Goal: Information Seeking & Learning: Learn about a topic

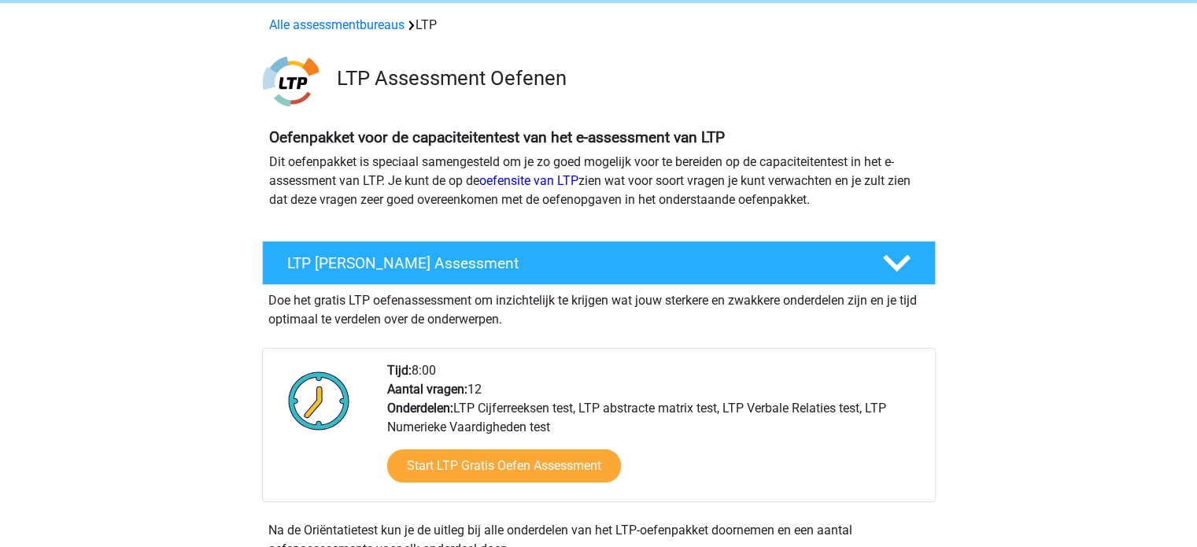
scroll to position [157, 0]
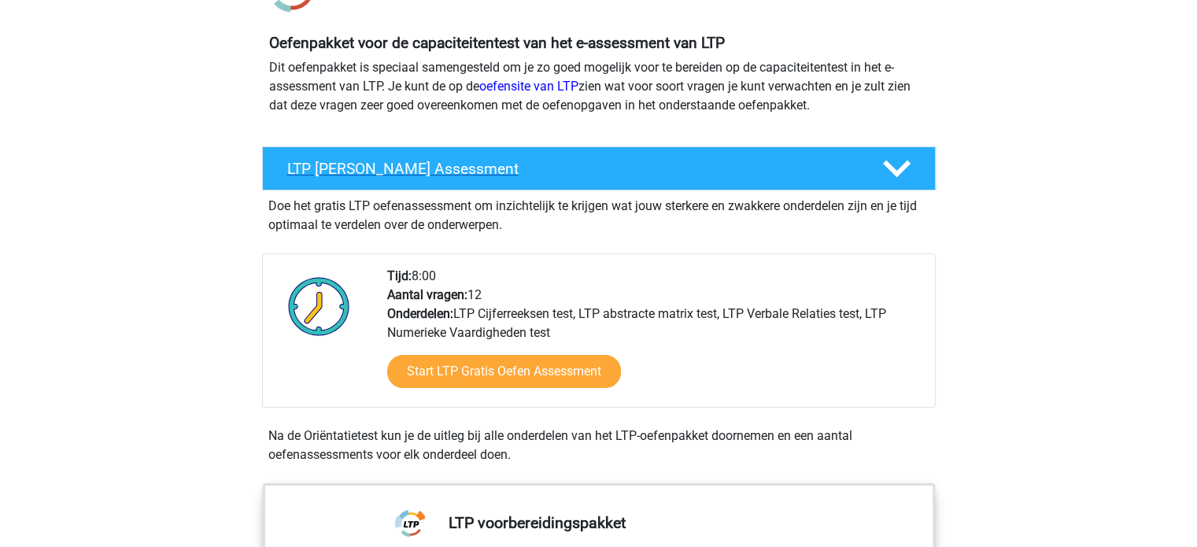
click at [896, 171] on polygon at bounding box center [897, 169] width 28 height 17
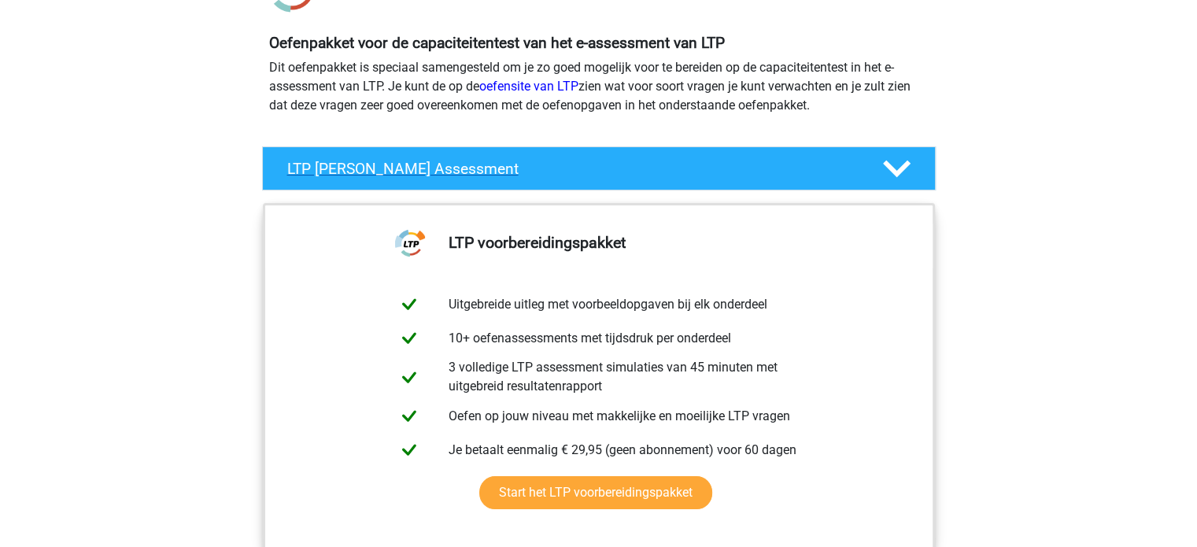
click at [896, 171] on polygon at bounding box center [897, 169] width 28 height 17
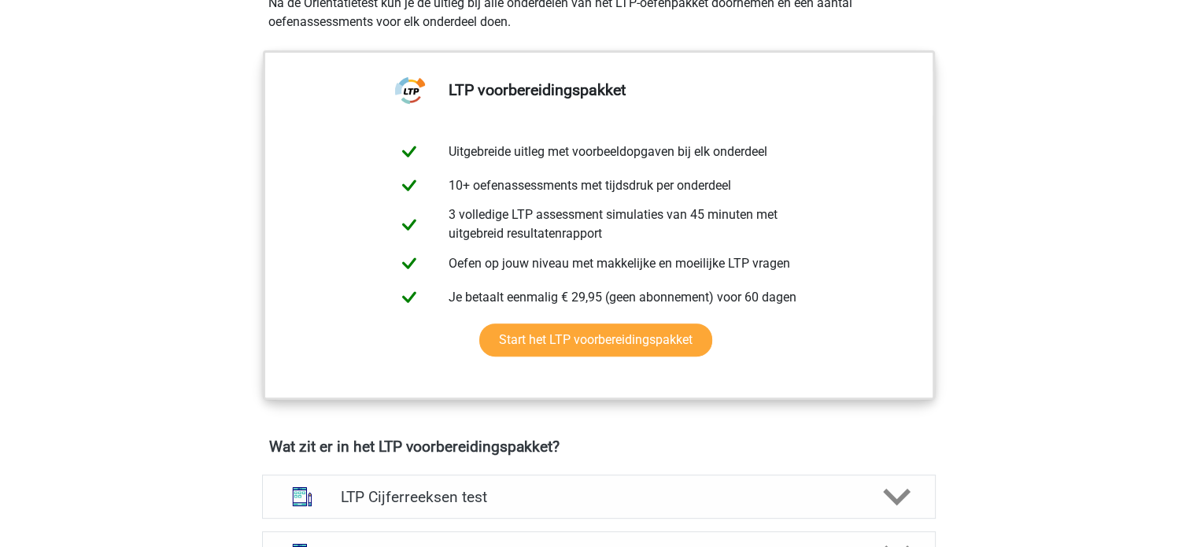
scroll to position [315, 0]
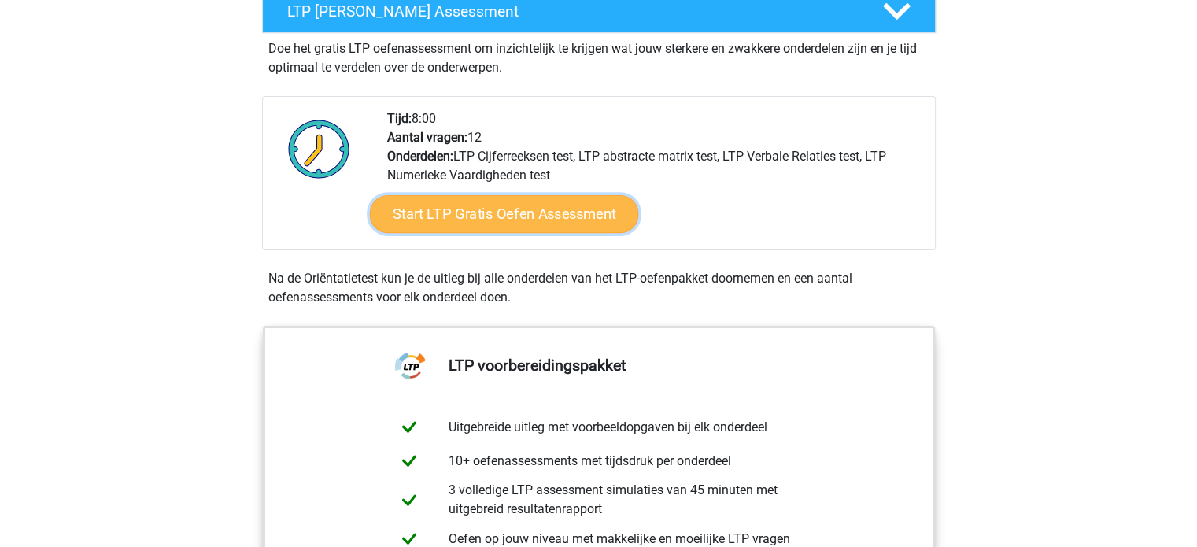
click at [579, 205] on link "Start LTP Gratis Oefen Assessment" at bounding box center [503, 214] width 269 height 38
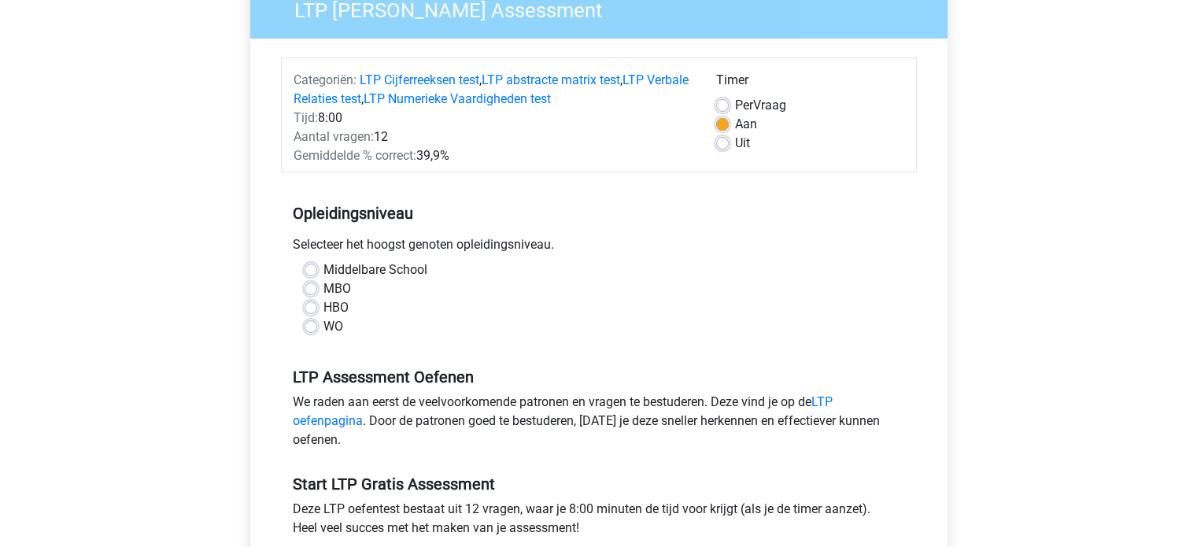
scroll to position [157, 0]
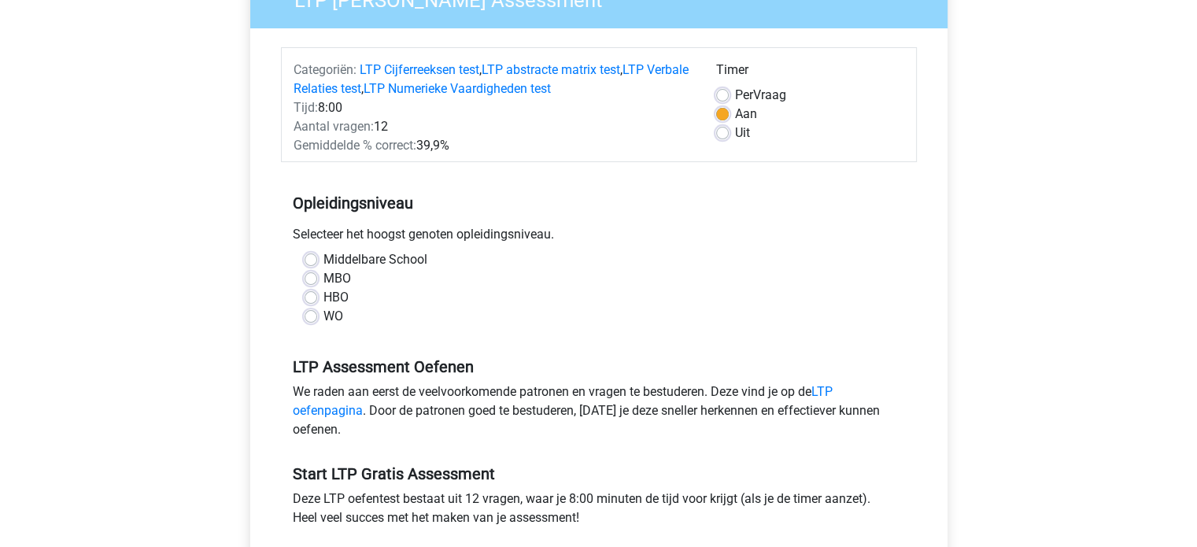
click at [324, 298] on label "HBO" at bounding box center [336, 297] width 25 height 19
click at [305, 298] on input "HBO" at bounding box center [311, 296] width 13 height 16
radio input "true"
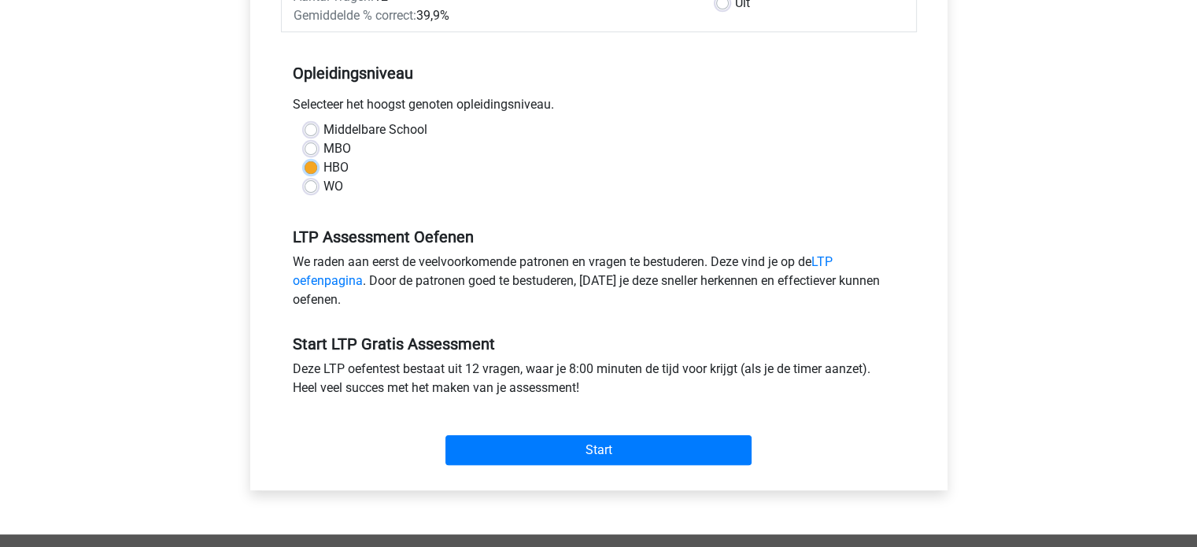
scroll to position [315, 0]
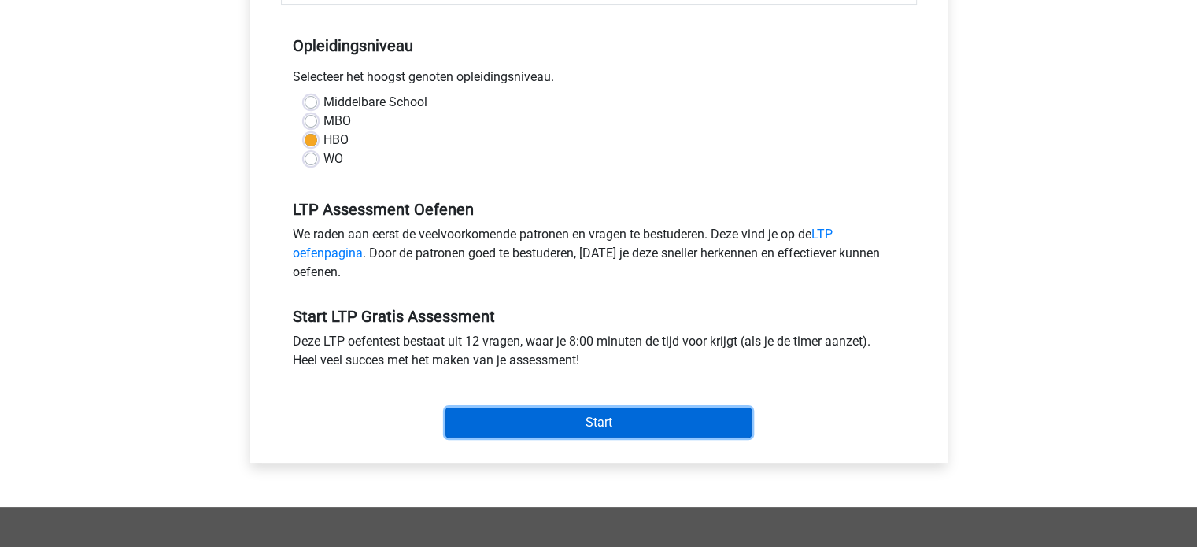
click at [549, 416] on input "Start" at bounding box center [599, 423] width 306 height 30
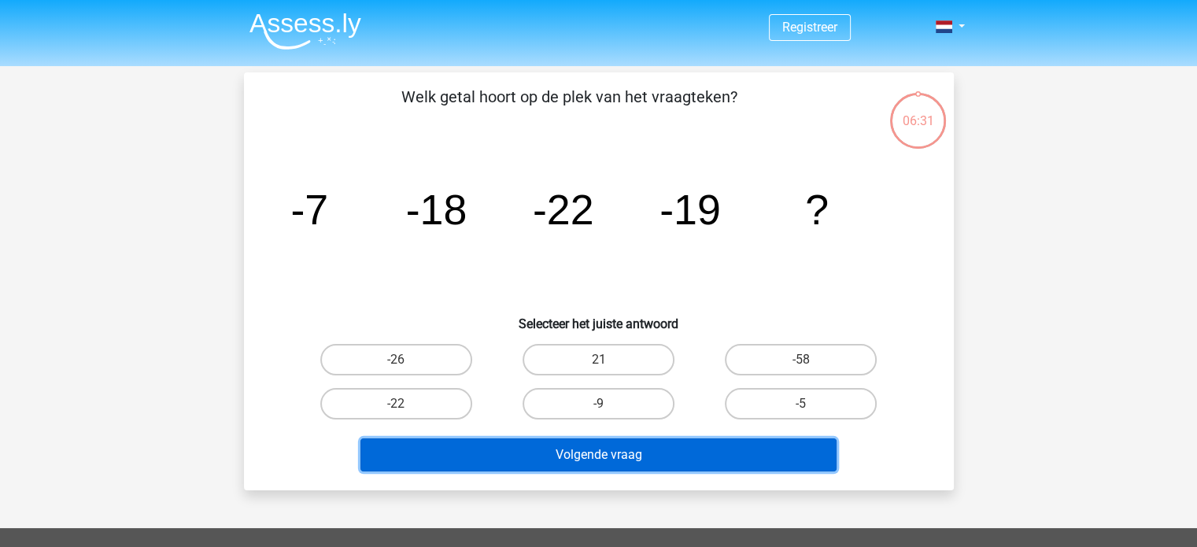
click at [729, 460] on button "Volgende vraag" at bounding box center [599, 455] width 476 height 33
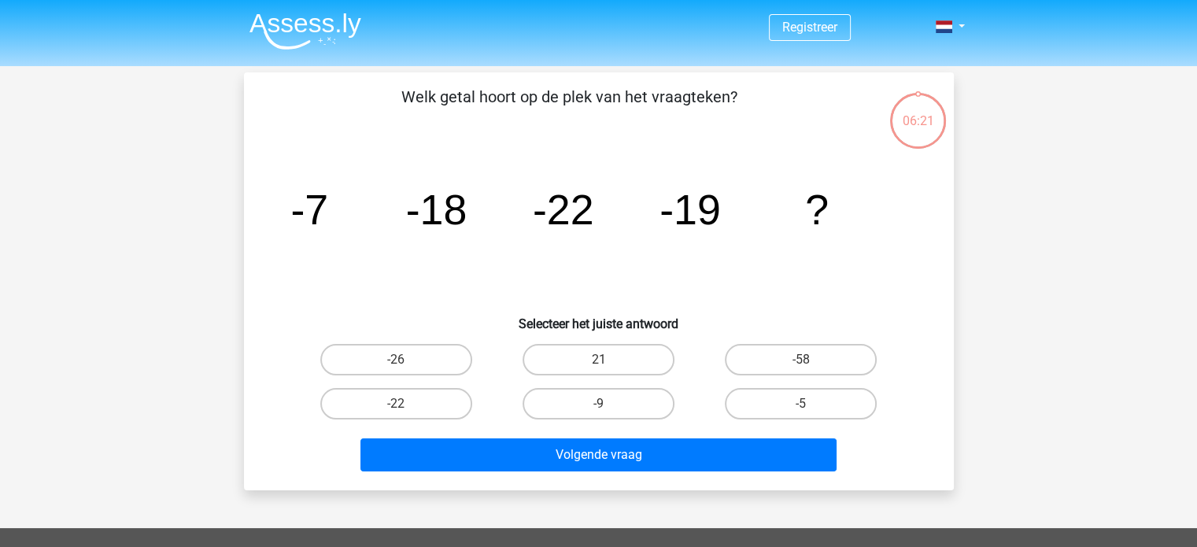
click at [749, 257] on icon "image/svg+xml -7 -18 -22 -19 ?" at bounding box center [599, 224] width 635 height 159
click at [406, 365] on label "-26" at bounding box center [396, 359] width 152 height 31
click at [406, 365] on input "-26" at bounding box center [401, 365] width 10 height 10
radio input "true"
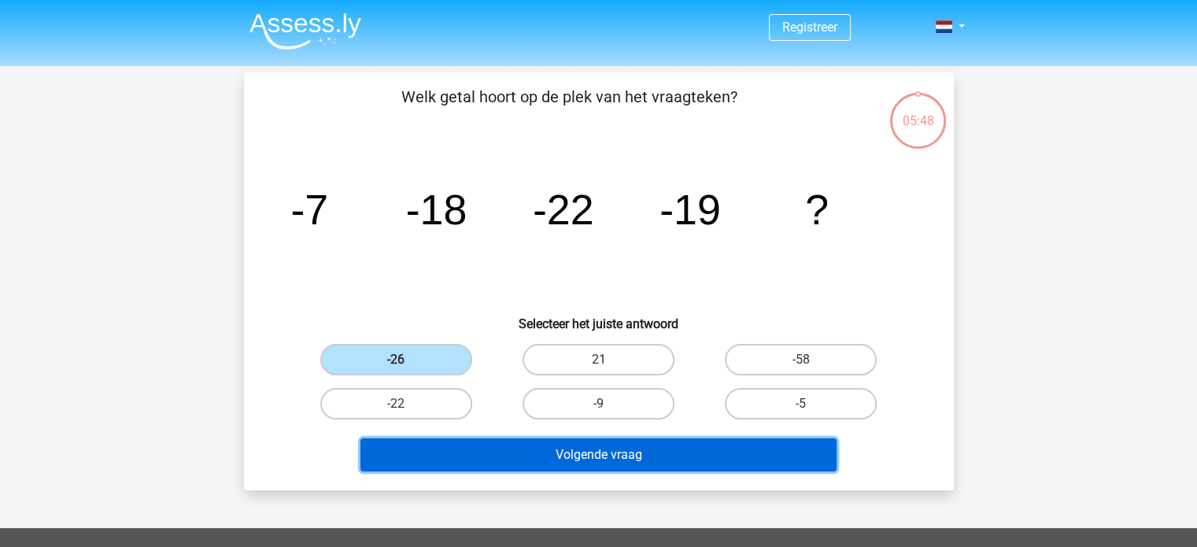
click at [564, 450] on button "Volgende vraag" at bounding box center [599, 455] width 476 height 33
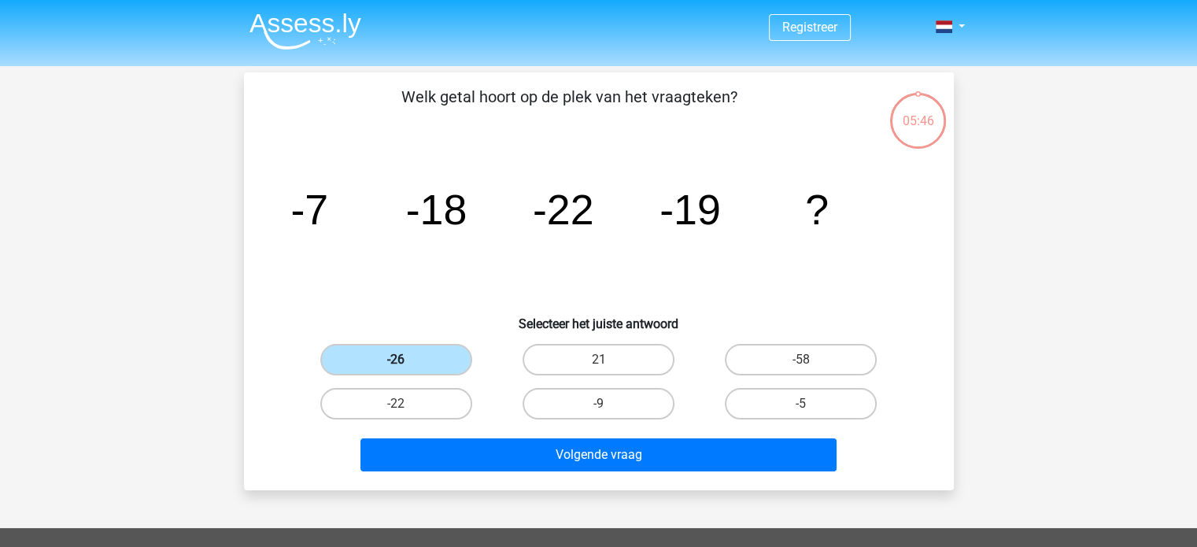
click at [431, 361] on label "-26" at bounding box center [396, 359] width 152 height 31
click at [406, 361] on input "-26" at bounding box center [401, 365] width 10 height 10
click at [431, 365] on label "-26" at bounding box center [396, 359] width 152 height 31
click at [406, 365] on input "-26" at bounding box center [401, 365] width 10 height 10
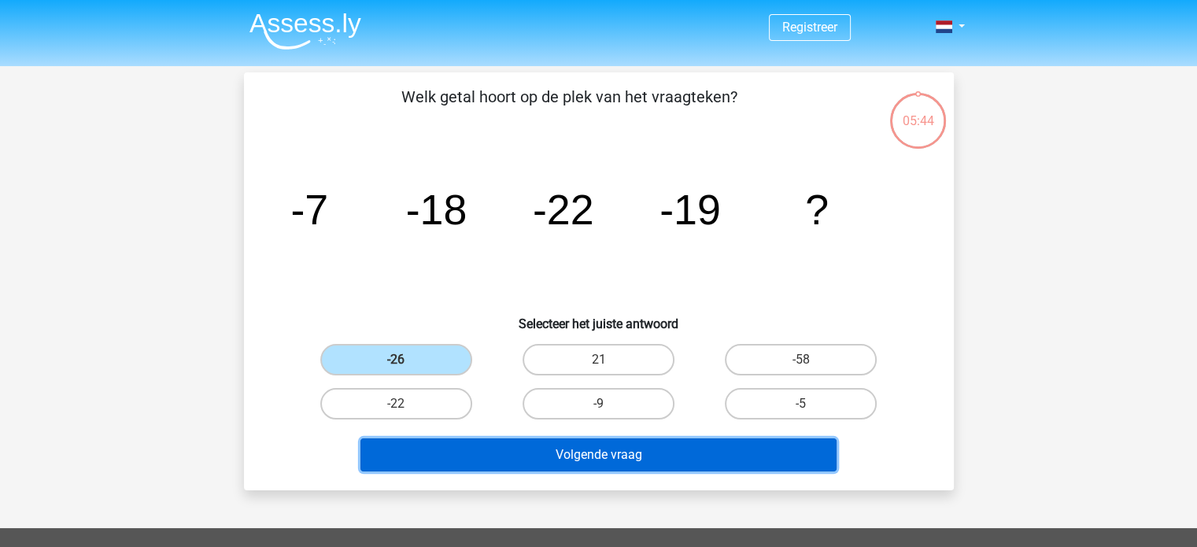
click at [529, 455] on button "Volgende vraag" at bounding box center [599, 455] width 476 height 33
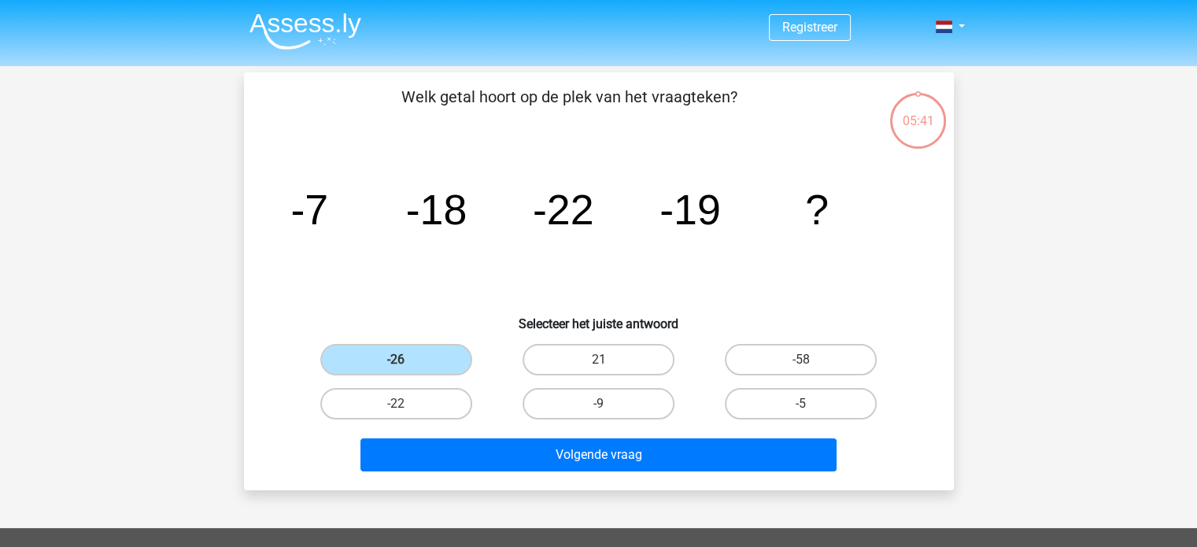
drag, startPoint x: 424, startPoint y: 350, endPoint x: 826, endPoint y: 204, distance: 427.9
click at [826, 204] on div "Welk getal hoort op de plek van het vraagteken? image/svg+xml -7 -18 -22 -19 ? …" at bounding box center [599, 281] width 698 height 393
click at [328, 211] on tspan "?" at bounding box center [310, 209] width 38 height 47
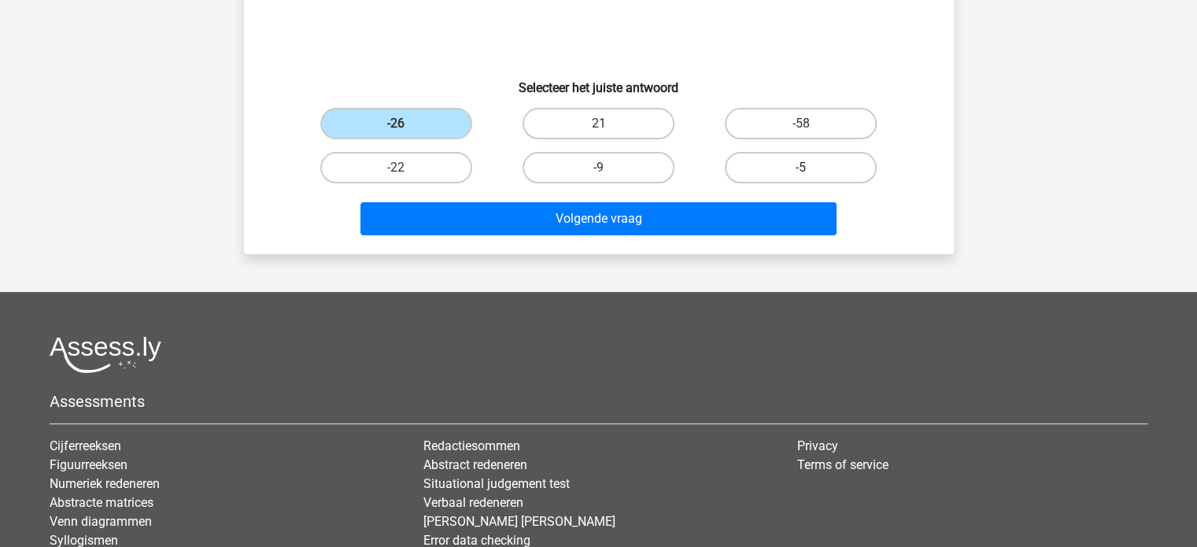
scroll to position [79, 0]
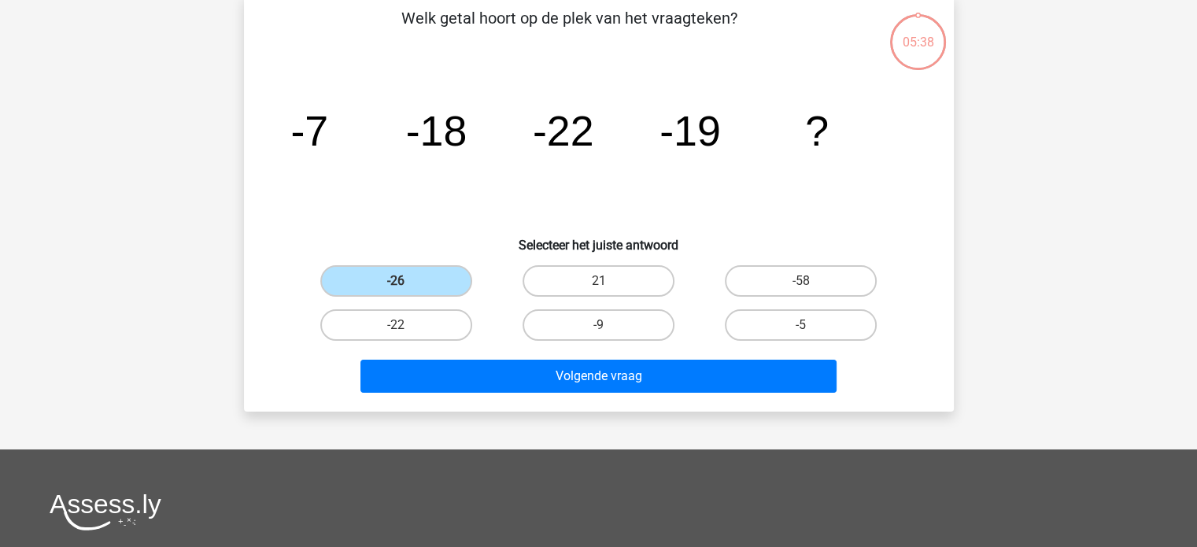
click at [598, 327] on input "-9" at bounding box center [603, 330] width 10 height 10
radio input "true"
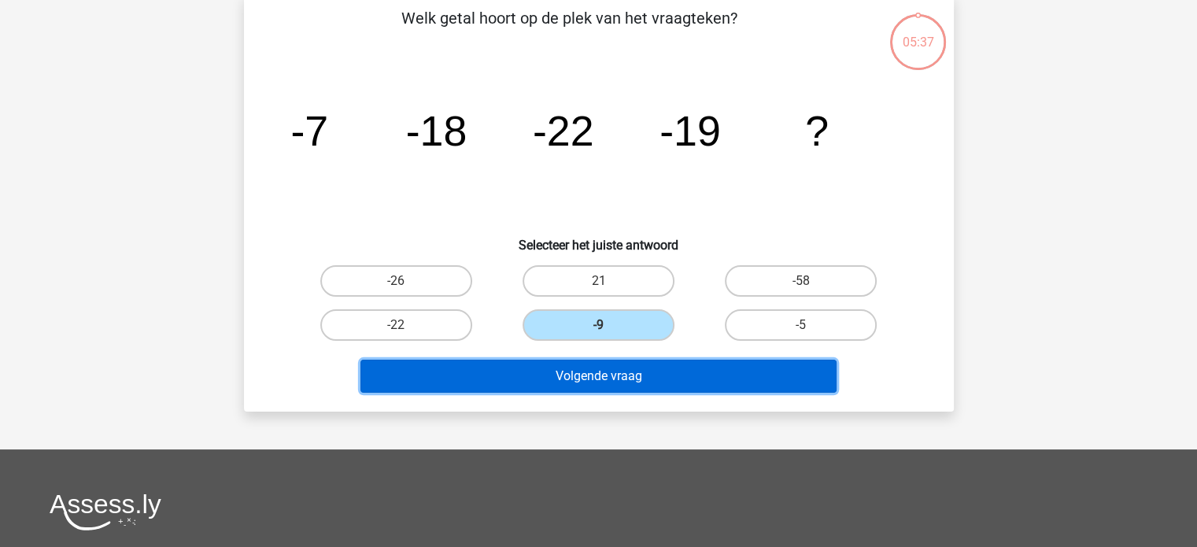
click at [605, 370] on button "Volgende vraag" at bounding box center [599, 376] width 476 height 33
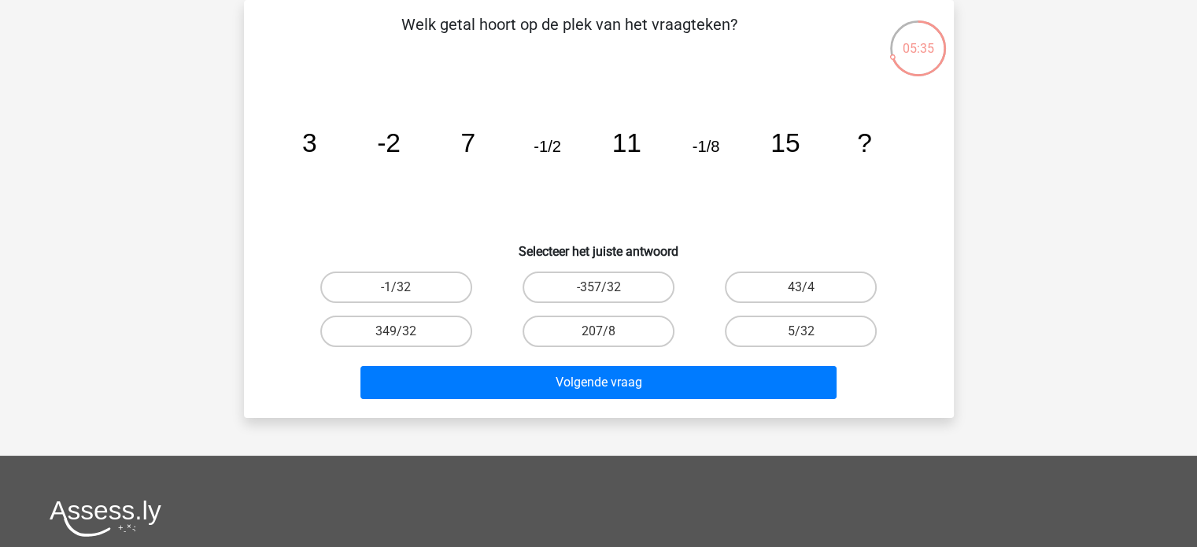
scroll to position [0, 0]
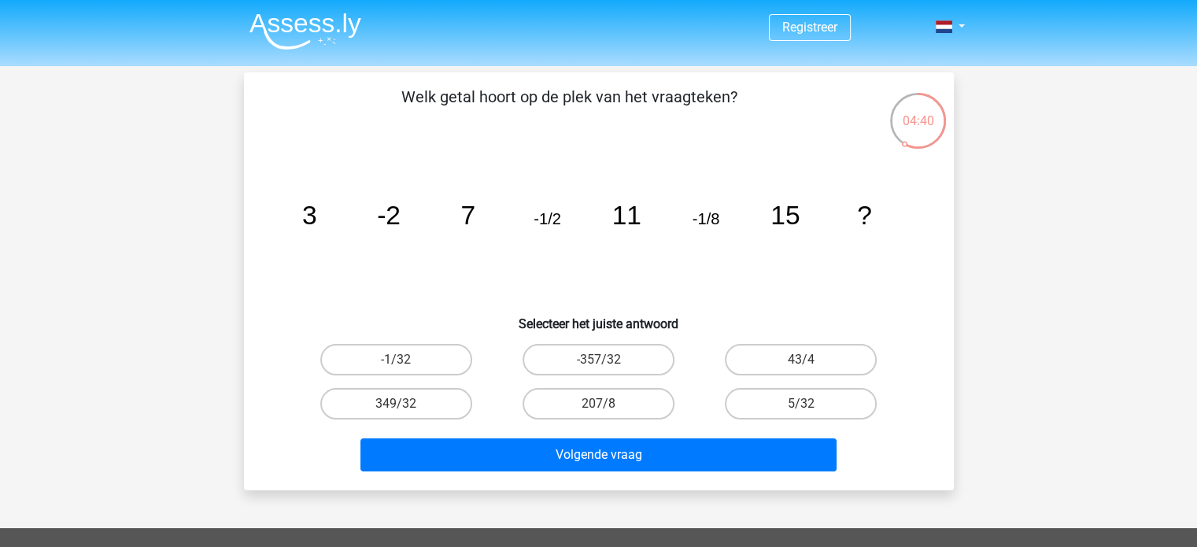
drag, startPoint x: 912, startPoint y: 306, endPoint x: 845, endPoint y: 295, distance: 67.8
click at [845, 295] on icon "image/svg+xml 3 -2 7 -1/2 11 -1/8 15 ?" at bounding box center [599, 224] width 635 height 159
click at [425, 361] on label "-1/32" at bounding box center [396, 359] width 152 height 31
click at [406, 361] on input "-1/32" at bounding box center [401, 365] width 10 height 10
radio input "true"
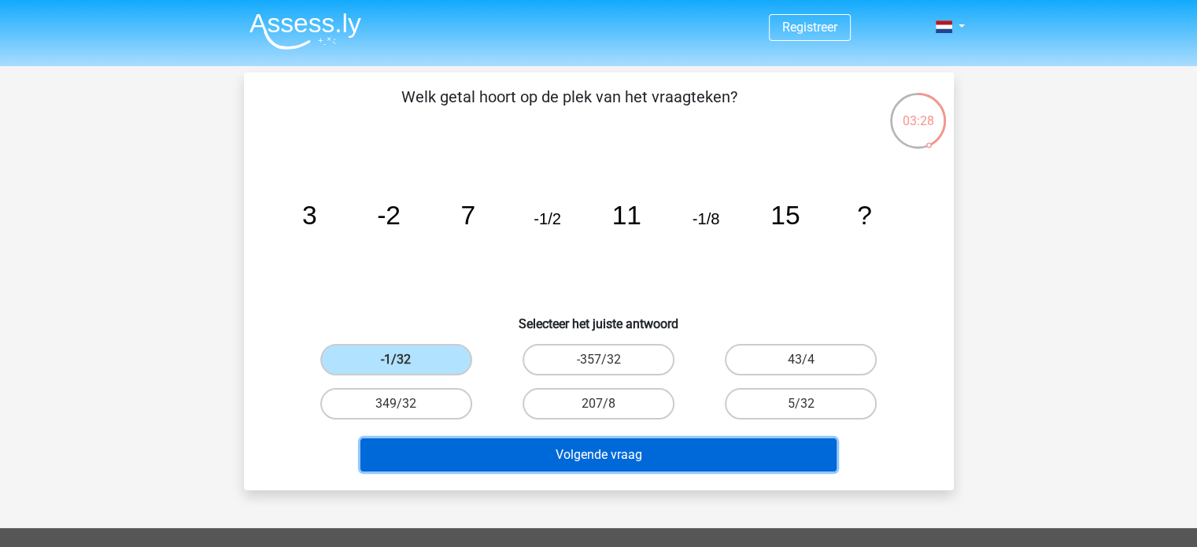
click at [598, 458] on button "Volgende vraag" at bounding box center [599, 455] width 476 height 33
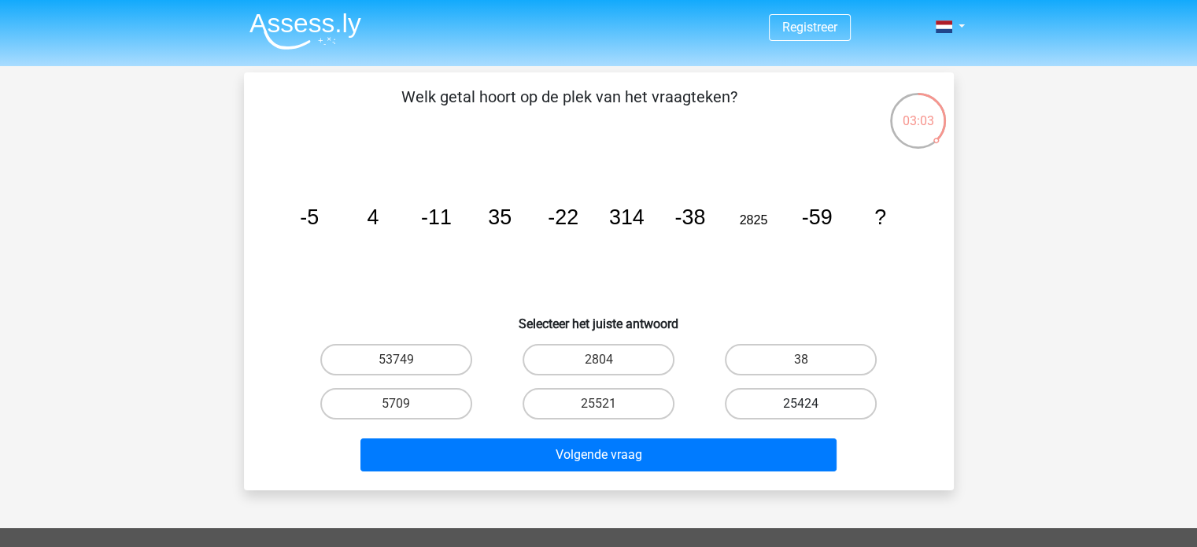
click at [763, 400] on label "25424" at bounding box center [801, 403] width 152 height 31
click at [801, 404] on input "25424" at bounding box center [806, 409] width 10 height 10
radio input "true"
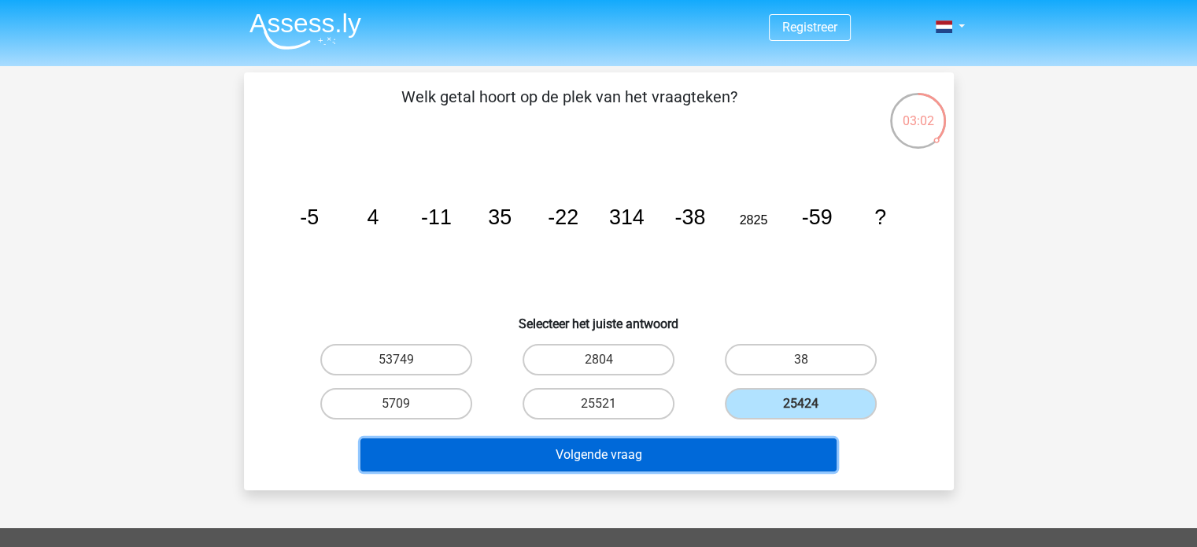
click at [716, 463] on button "Volgende vraag" at bounding box center [599, 455] width 476 height 33
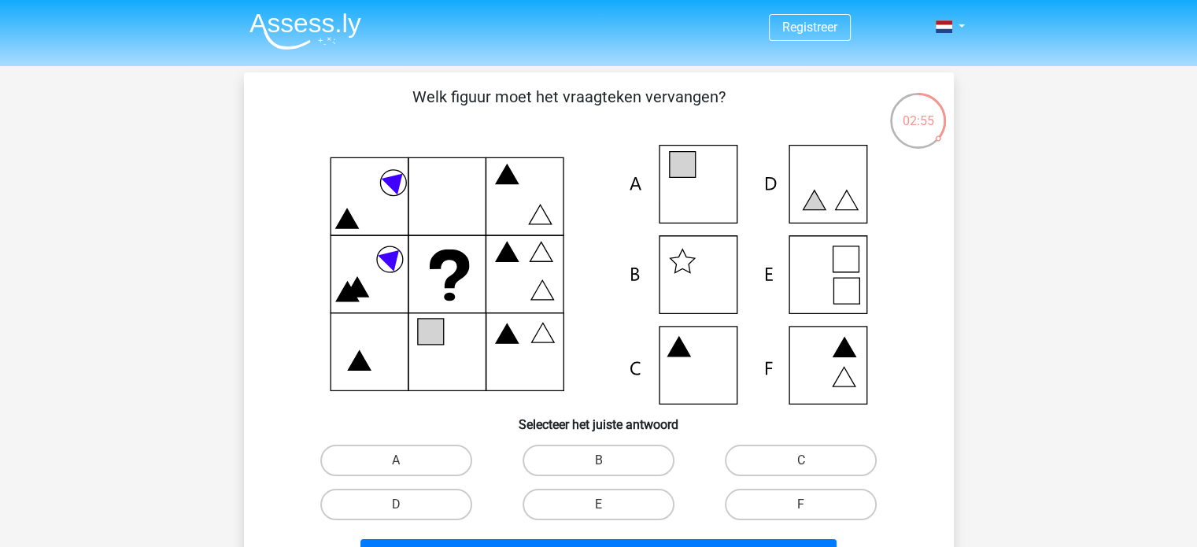
scroll to position [79, 0]
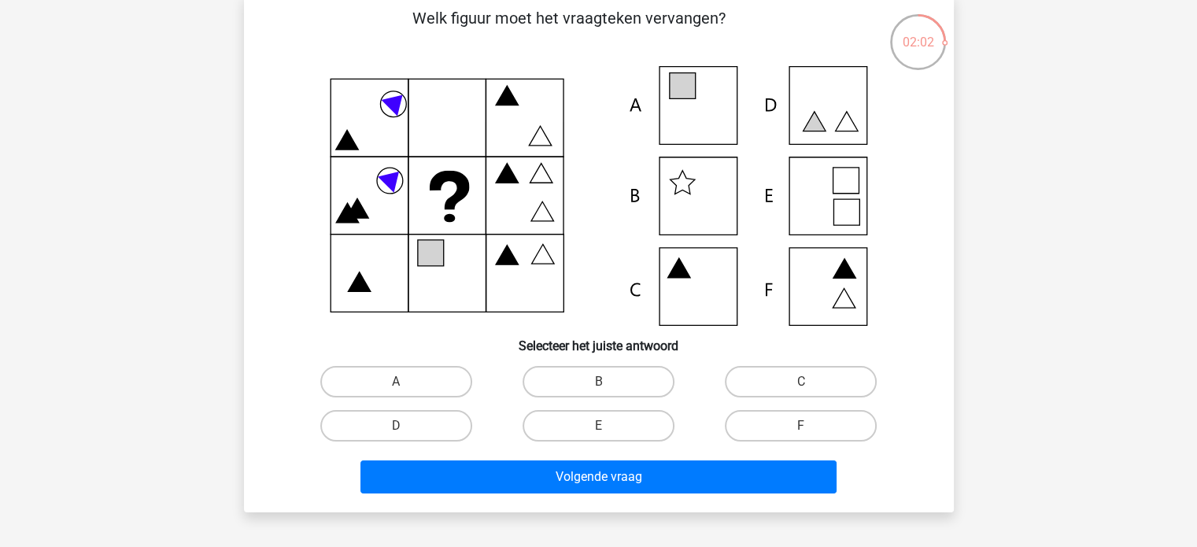
click at [815, 204] on icon at bounding box center [599, 196] width 635 height 260
click at [491, 398] on div "E" at bounding box center [397, 381] width 190 height 31
click at [628, 438] on label "E" at bounding box center [599, 425] width 152 height 31
click at [609, 436] on input "E" at bounding box center [603, 431] width 10 height 10
radio input "true"
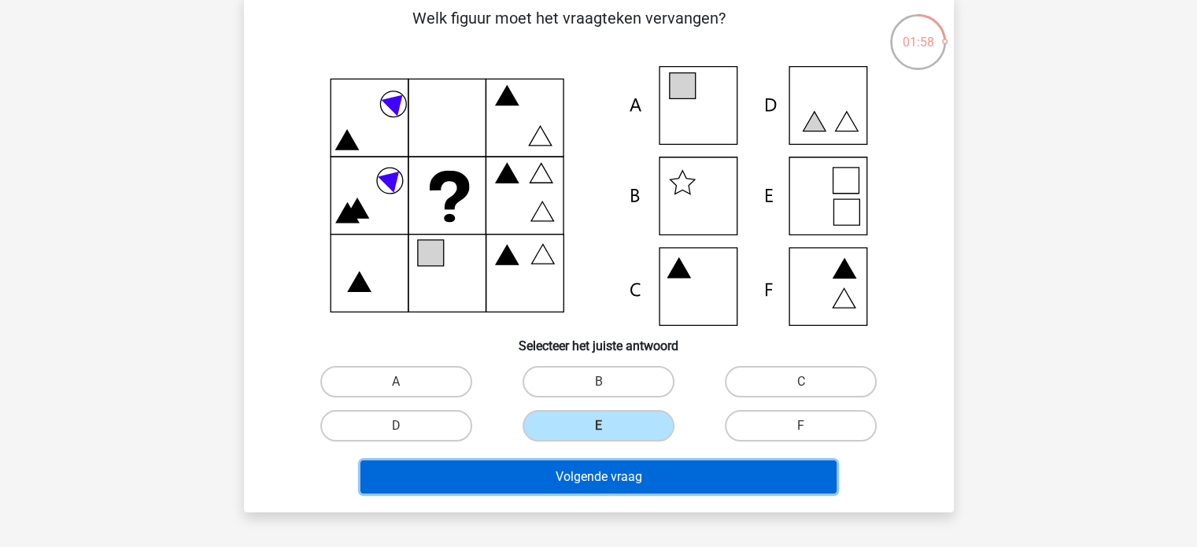
click at [636, 477] on button "Volgende vraag" at bounding box center [599, 477] width 476 height 33
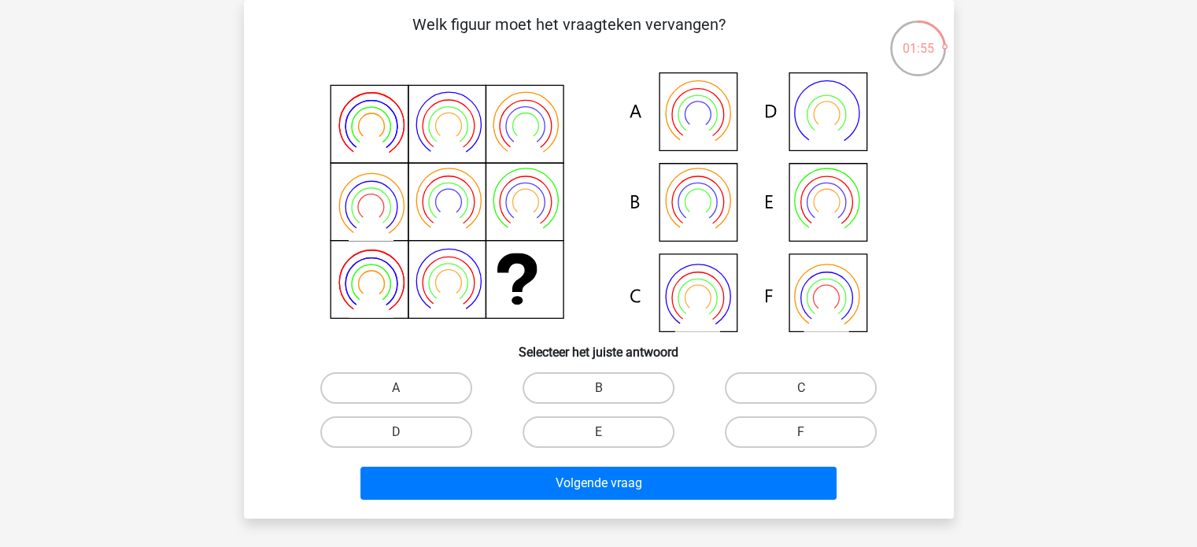
scroll to position [0, 0]
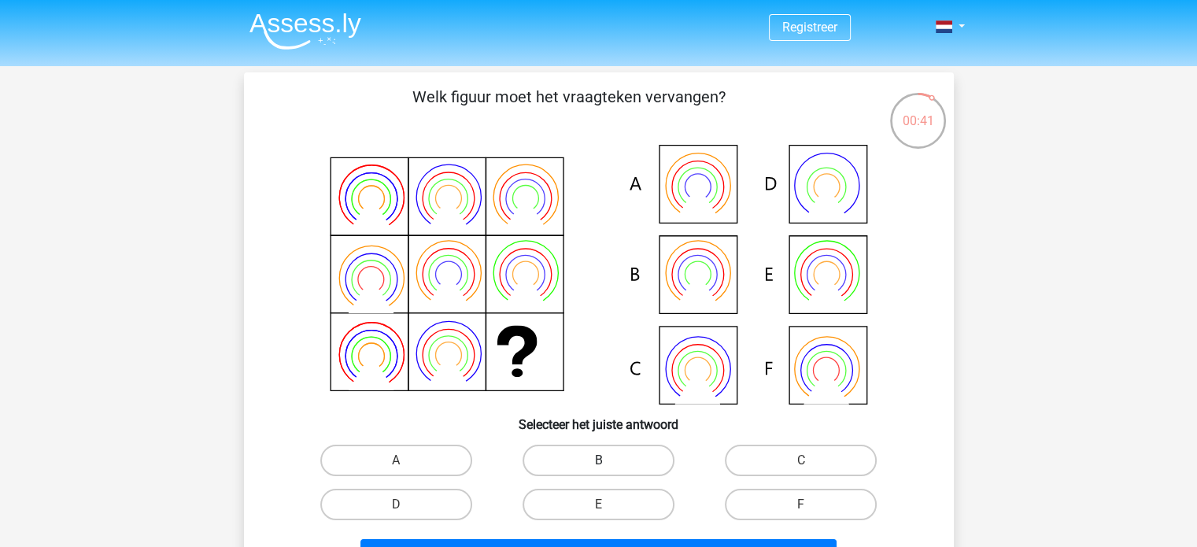
click at [609, 459] on label "B" at bounding box center [599, 460] width 152 height 31
click at [609, 461] on input "B" at bounding box center [603, 466] width 10 height 10
radio input "true"
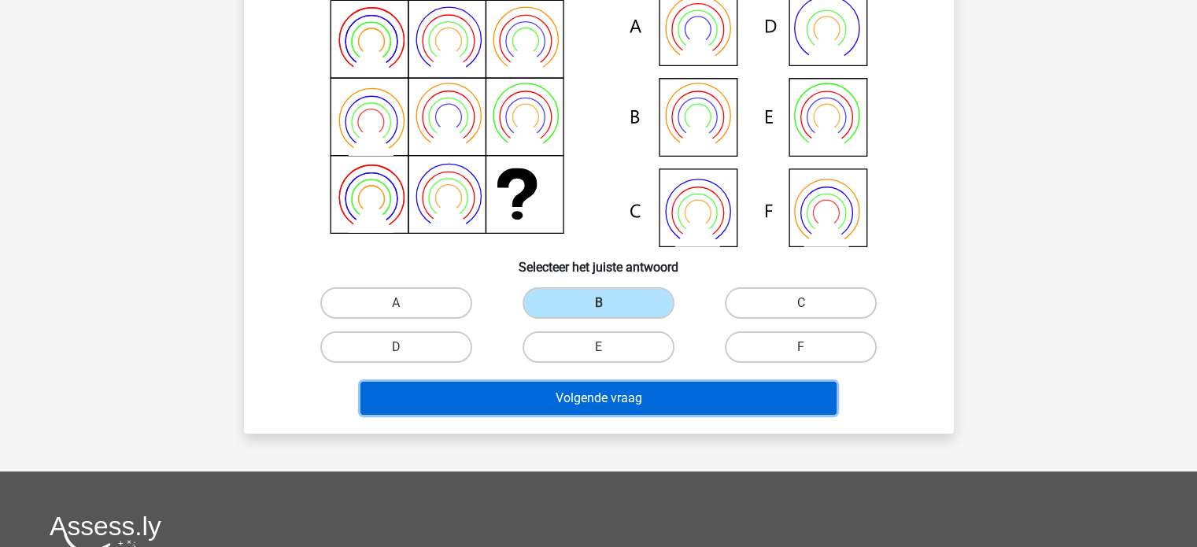
click at [737, 402] on button "Volgende vraag" at bounding box center [599, 398] width 476 height 33
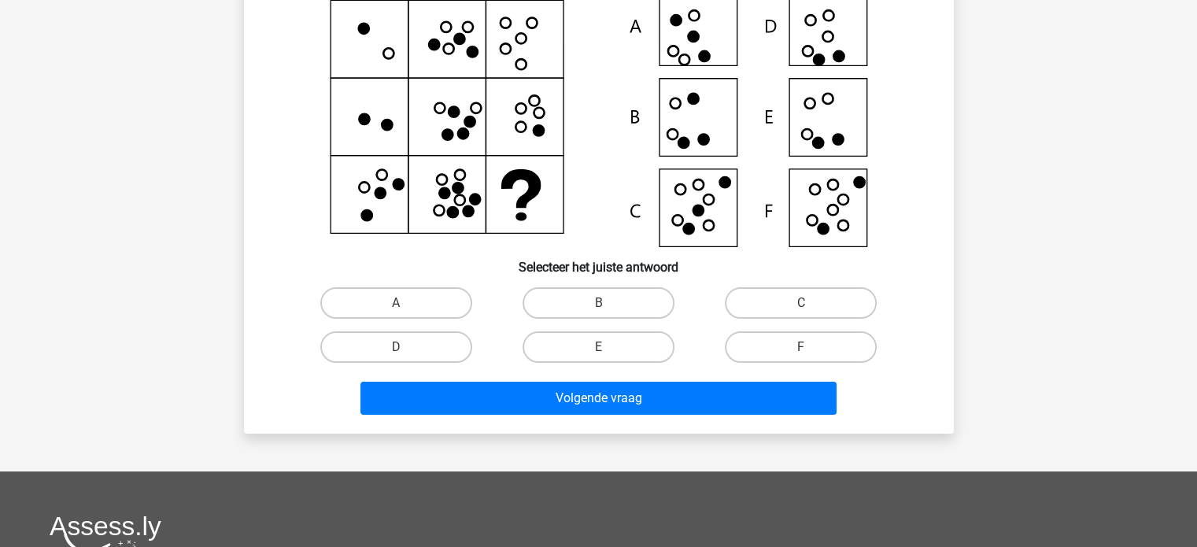
scroll to position [72, 0]
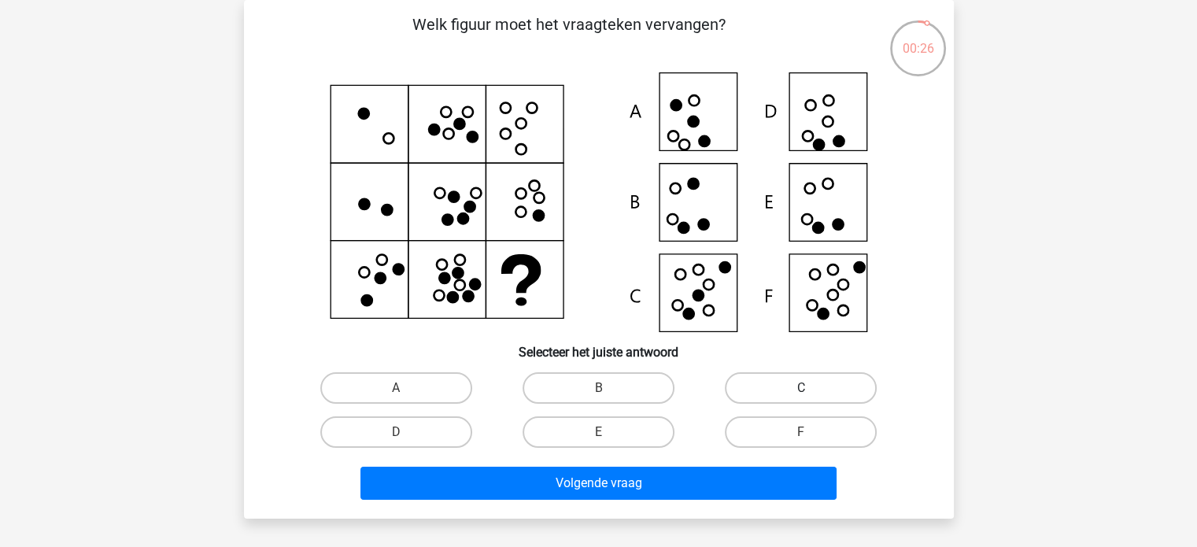
click at [817, 398] on label "C" at bounding box center [801, 387] width 152 height 31
click at [812, 398] on input "C" at bounding box center [806, 393] width 10 height 10
radio input "true"
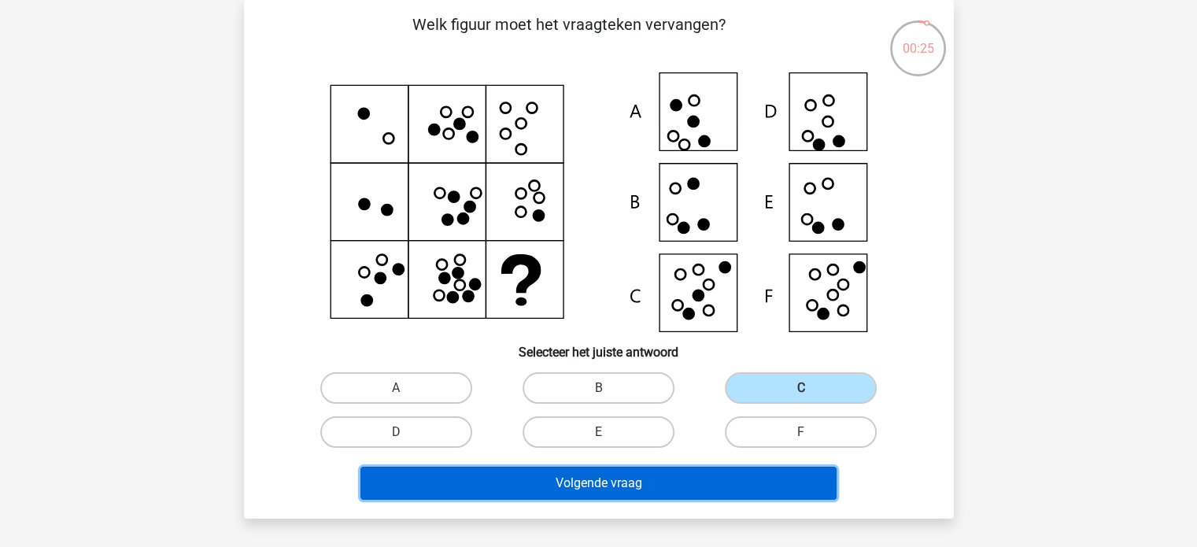
click at [742, 490] on button "Volgende vraag" at bounding box center [599, 483] width 476 height 33
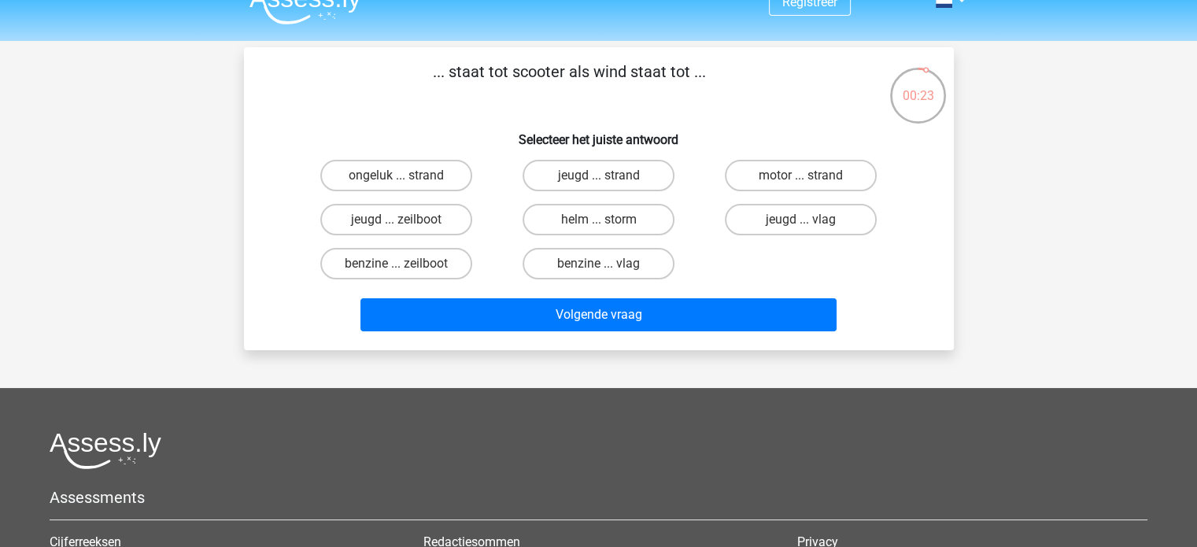
scroll to position [0, 0]
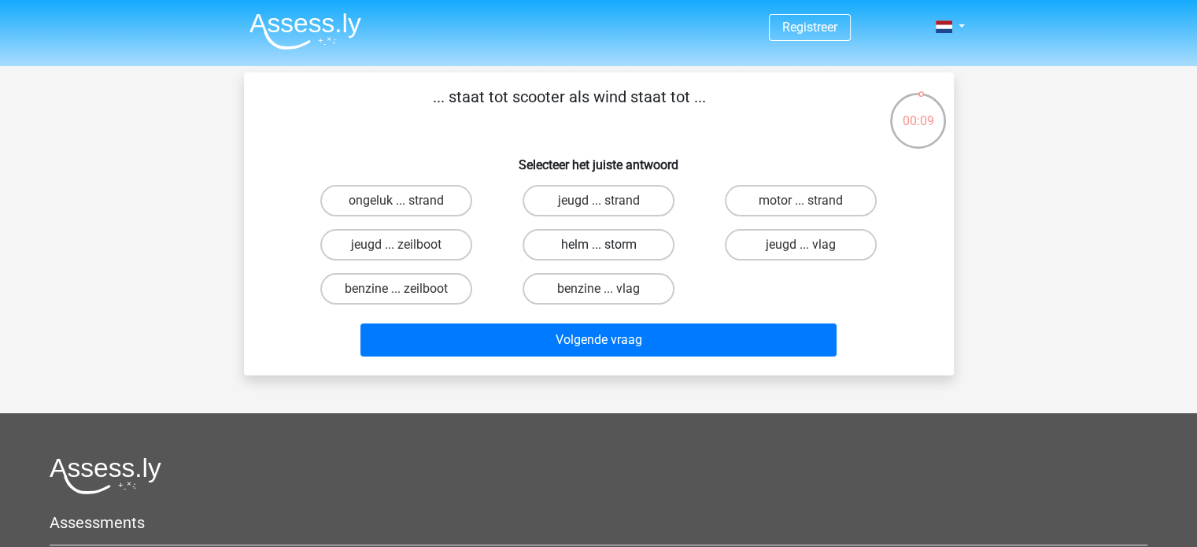
click at [636, 242] on label "helm ... storm" at bounding box center [599, 244] width 152 height 31
click at [609, 245] on input "helm ... storm" at bounding box center [603, 250] width 10 height 10
radio input "true"
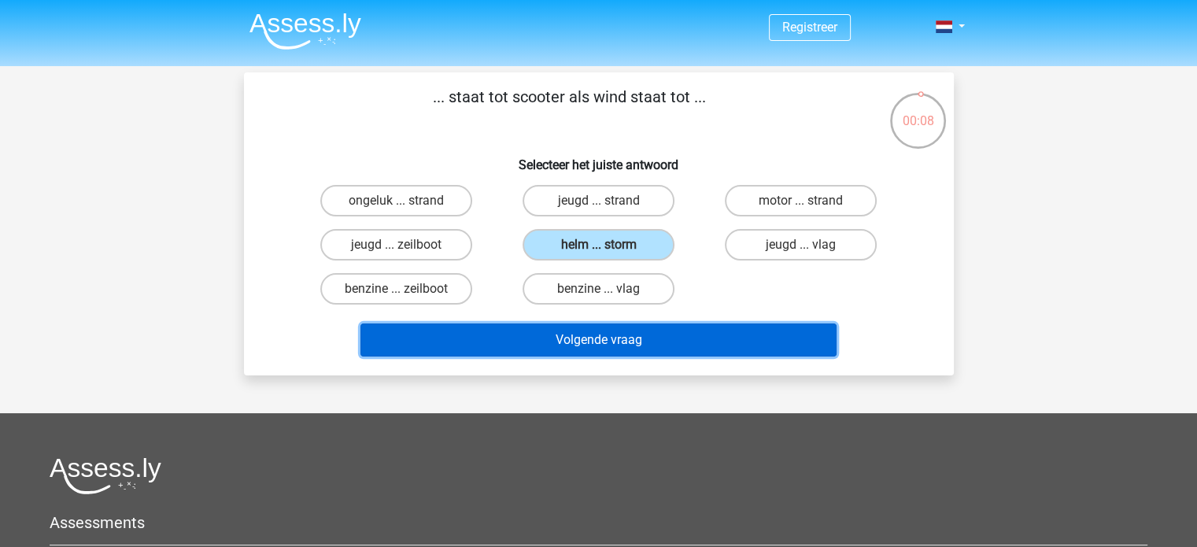
click at [683, 333] on button "Volgende vraag" at bounding box center [599, 340] width 476 height 33
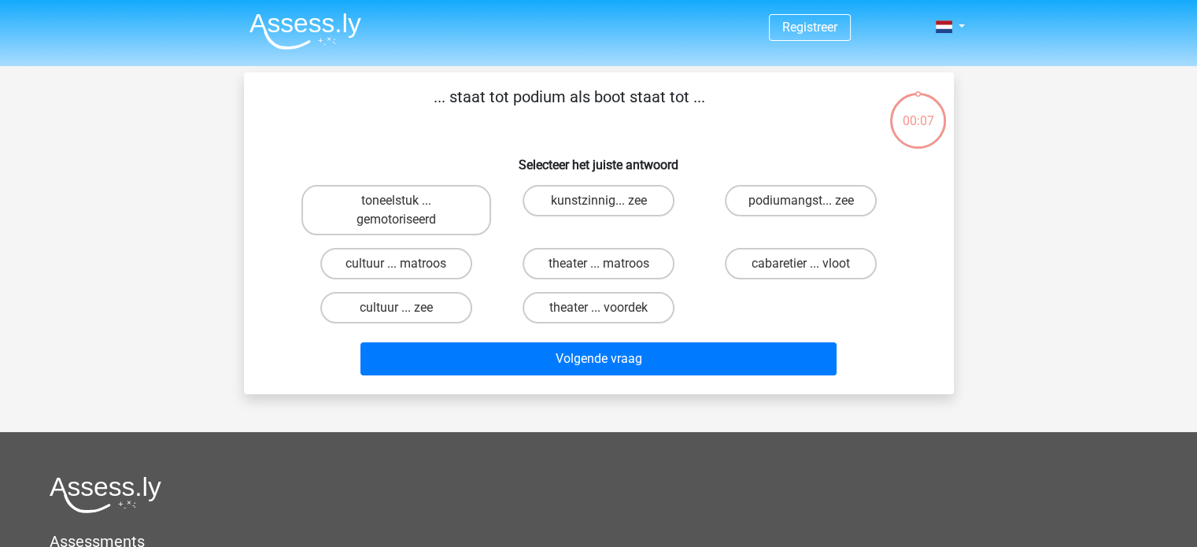
scroll to position [72, 0]
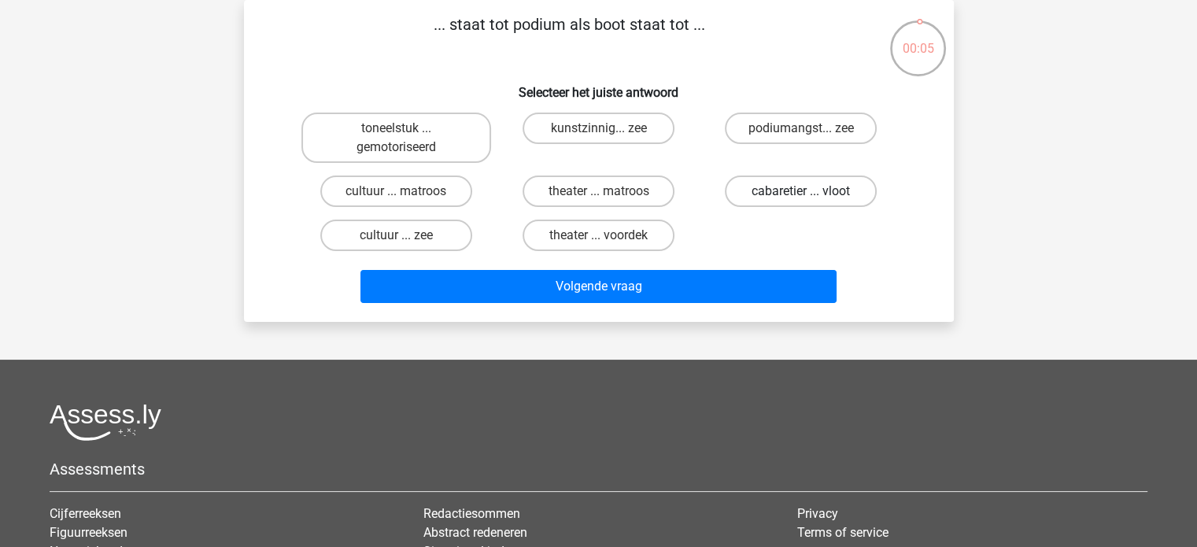
click at [772, 191] on label "cabaretier ... vloot" at bounding box center [801, 191] width 152 height 31
click at [801, 191] on input "cabaretier ... vloot" at bounding box center [806, 196] width 10 height 10
radio input "true"
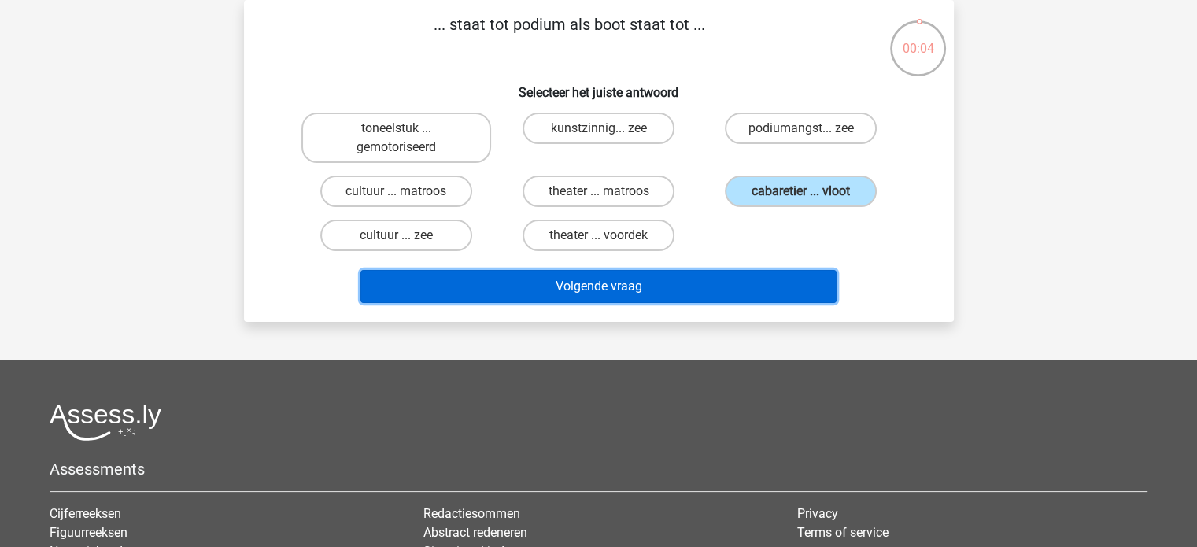
click at [712, 288] on button "Volgende vraag" at bounding box center [599, 286] width 476 height 33
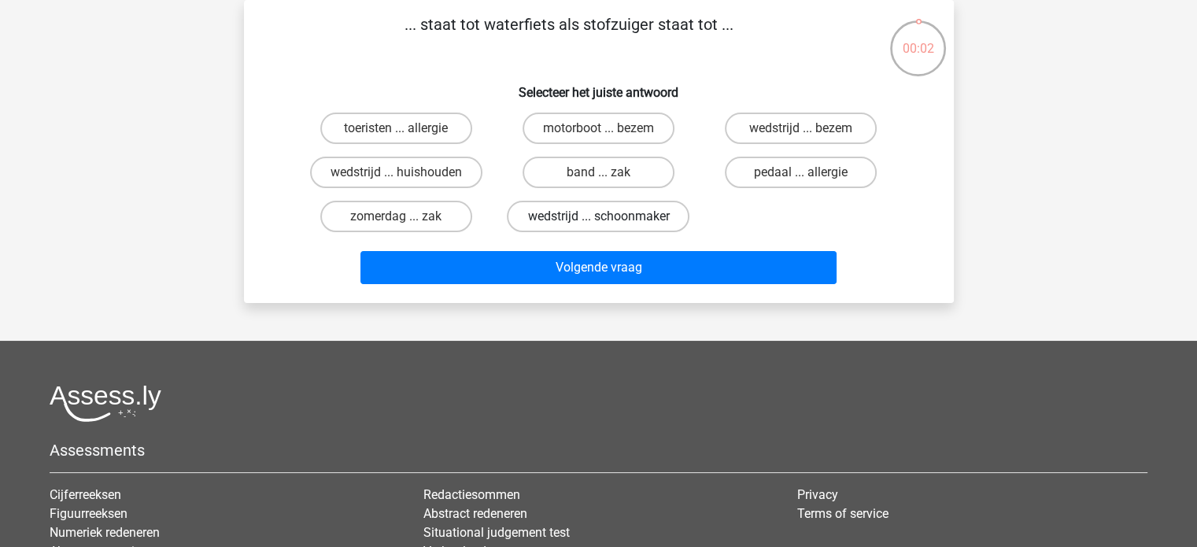
click at [560, 219] on label "wedstrijd ... schoonmaker" at bounding box center [598, 216] width 183 height 31
click at [598, 219] on input "wedstrijd ... schoonmaker" at bounding box center [603, 222] width 10 height 10
radio input "true"
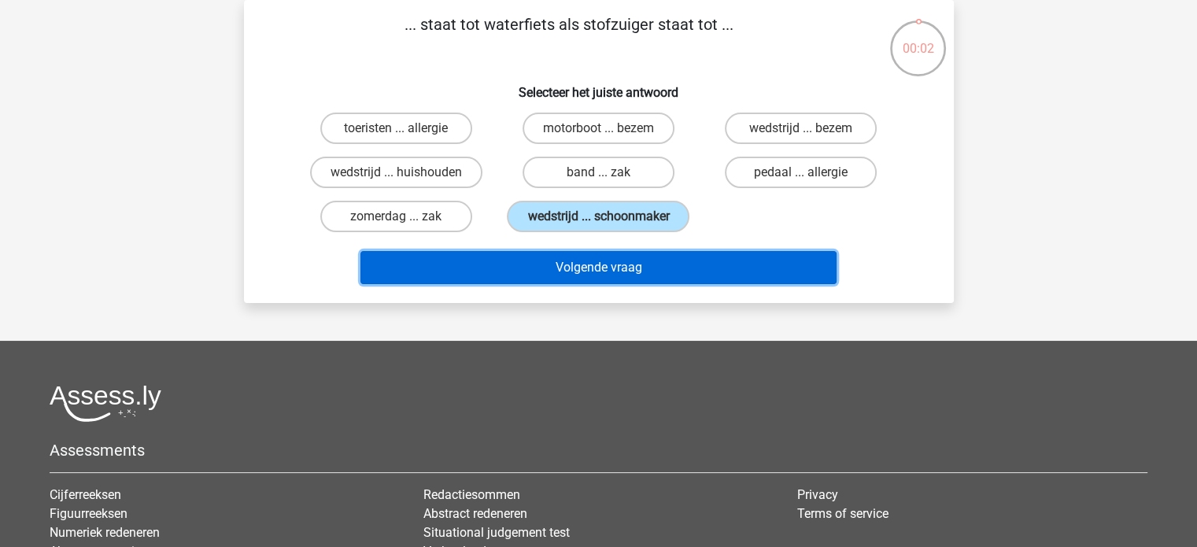
click at [561, 265] on button "Volgende vraag" at bounding box center [599, 267] width 476 height 33
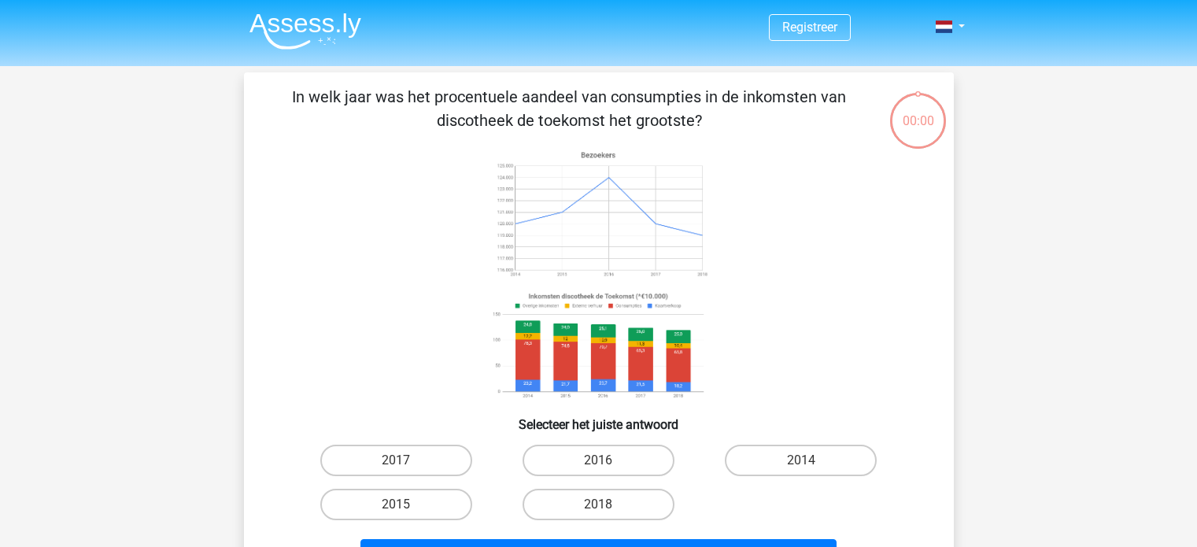
scroll to position [72, 0]
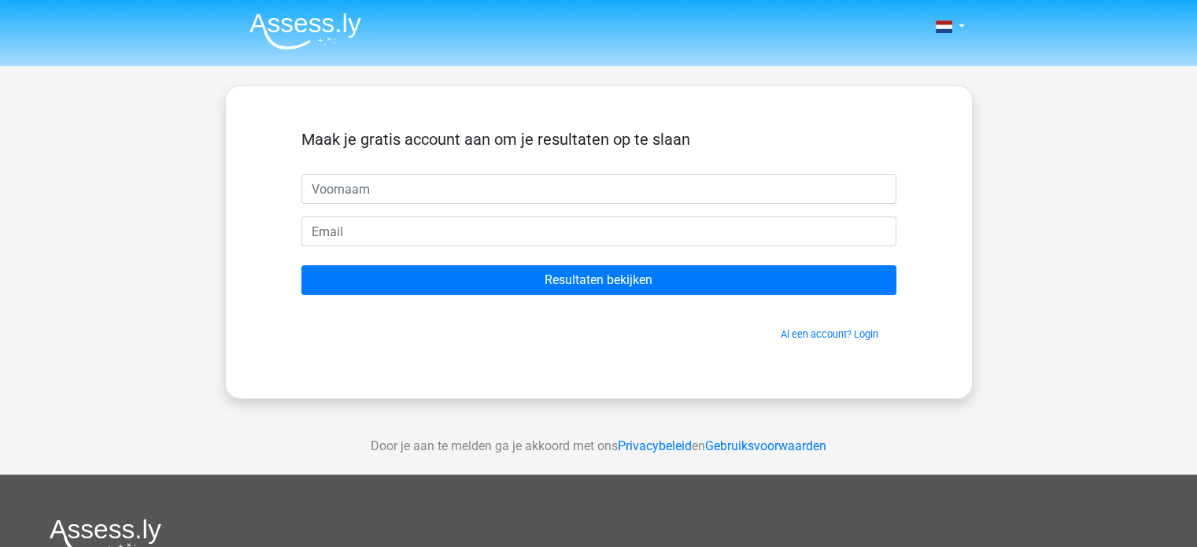
click at [319, 29] on img at bounding box center [306, 31] width 112 height 37
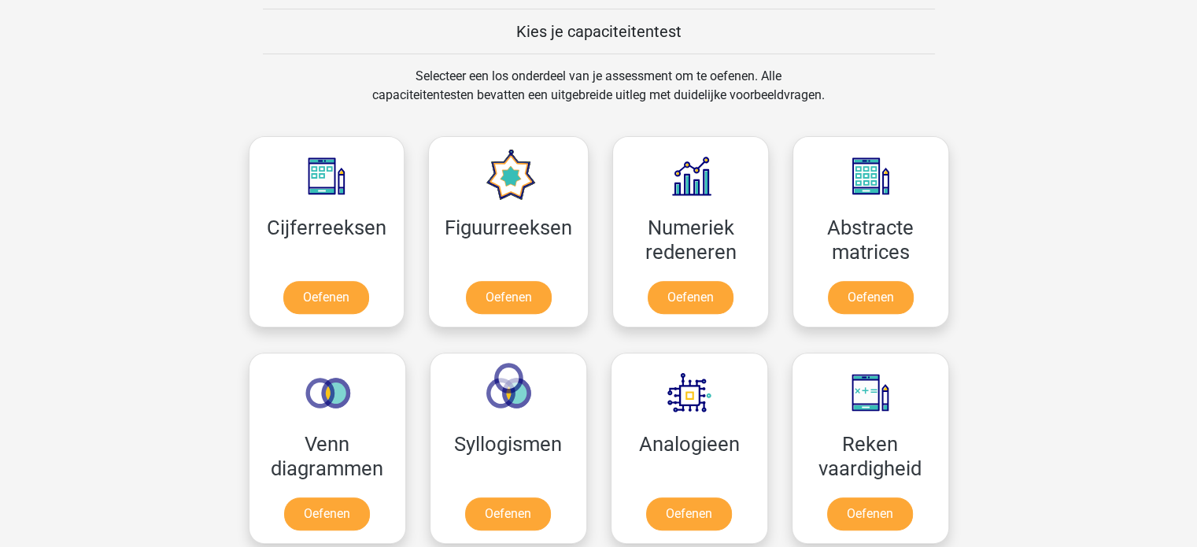
scroll to position [630, 0]
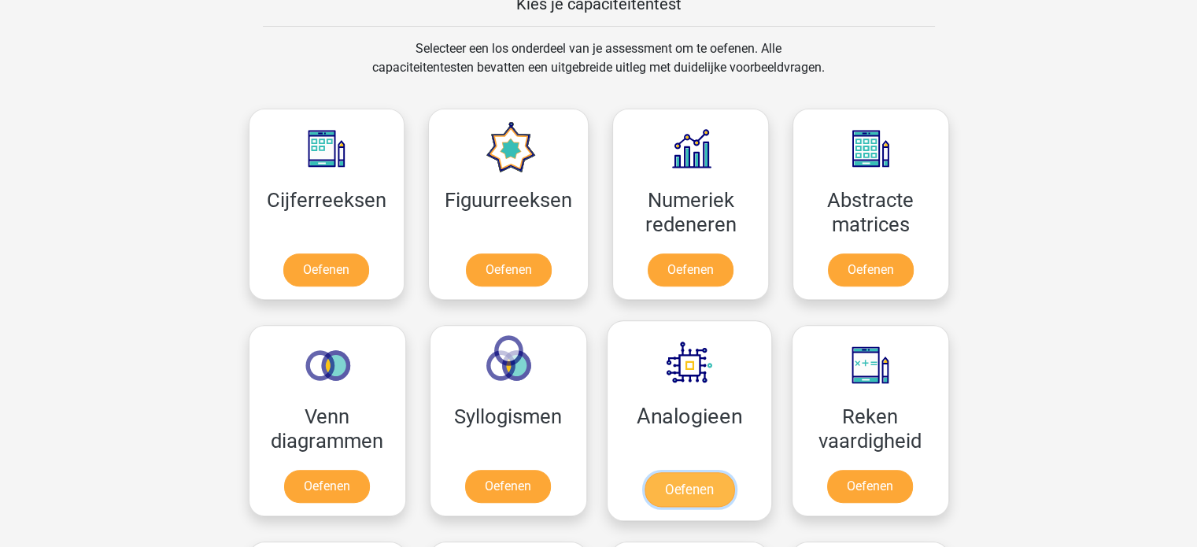
click at [685, 498] on link "Oefenen" at bounding box center [689, 489] width 90 height 35
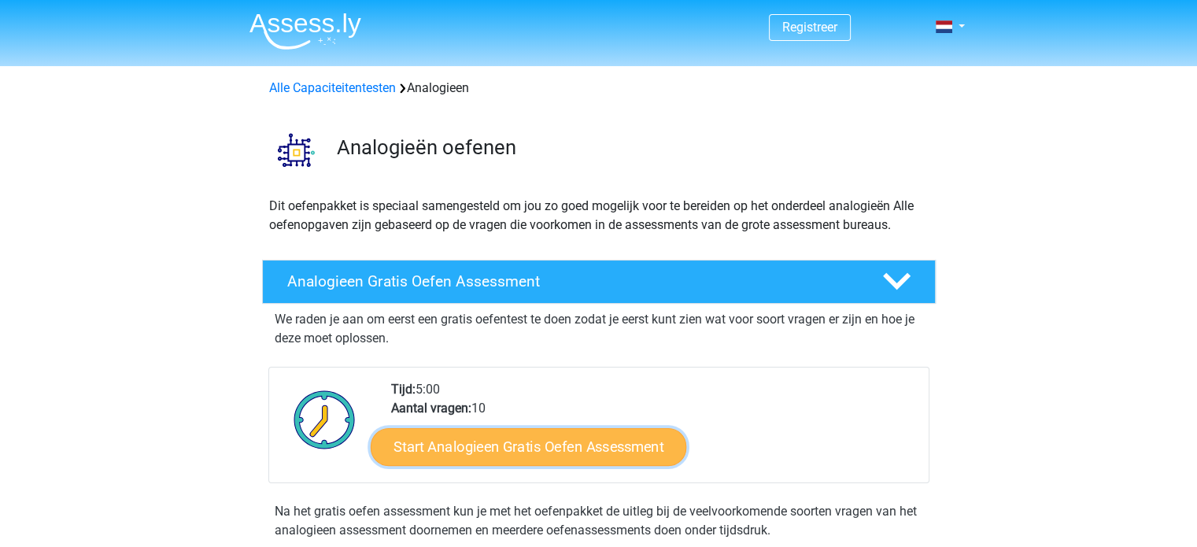
click at [601, 450] on link "Start Analogieen Gratis Oefen Assessment" at bounding box center [529, 446] width 316 height 38
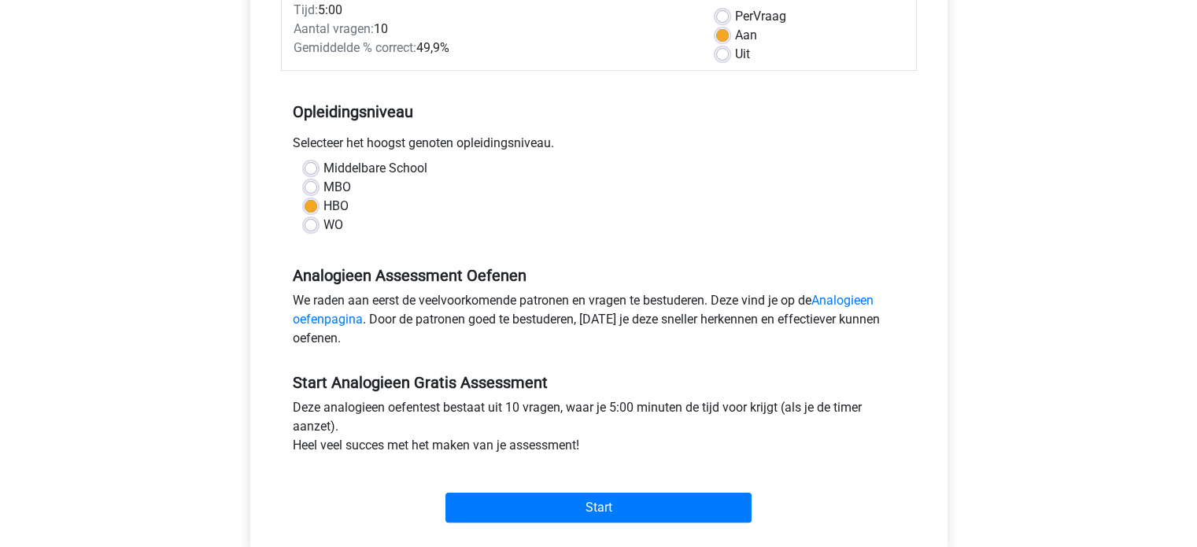
scroll to position [315, 0]
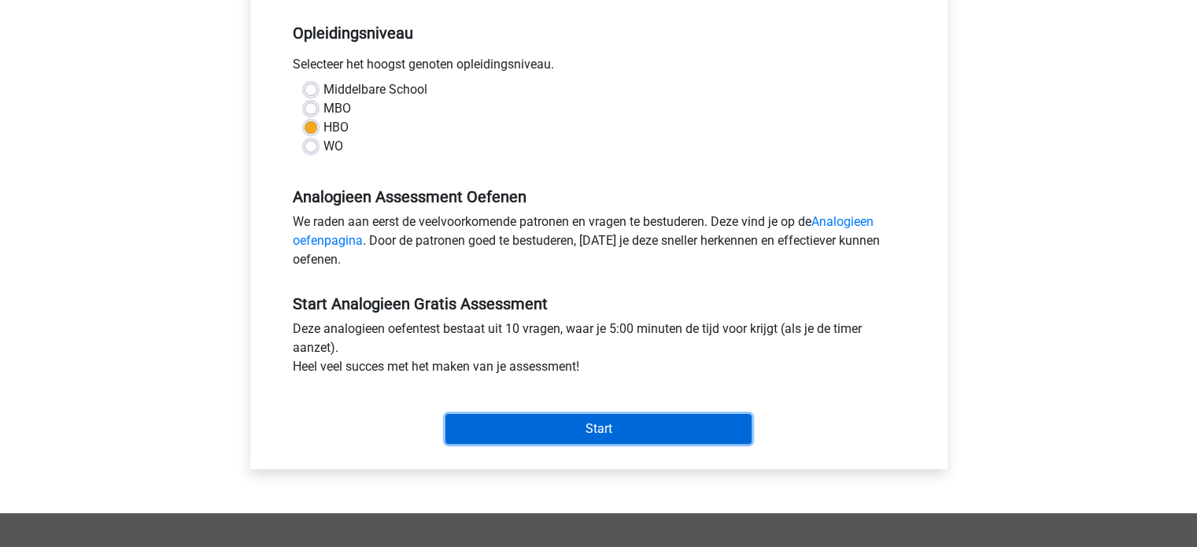
click at [605, 440] on input "Start" at bounding box center [599, 429] width 306 height 30
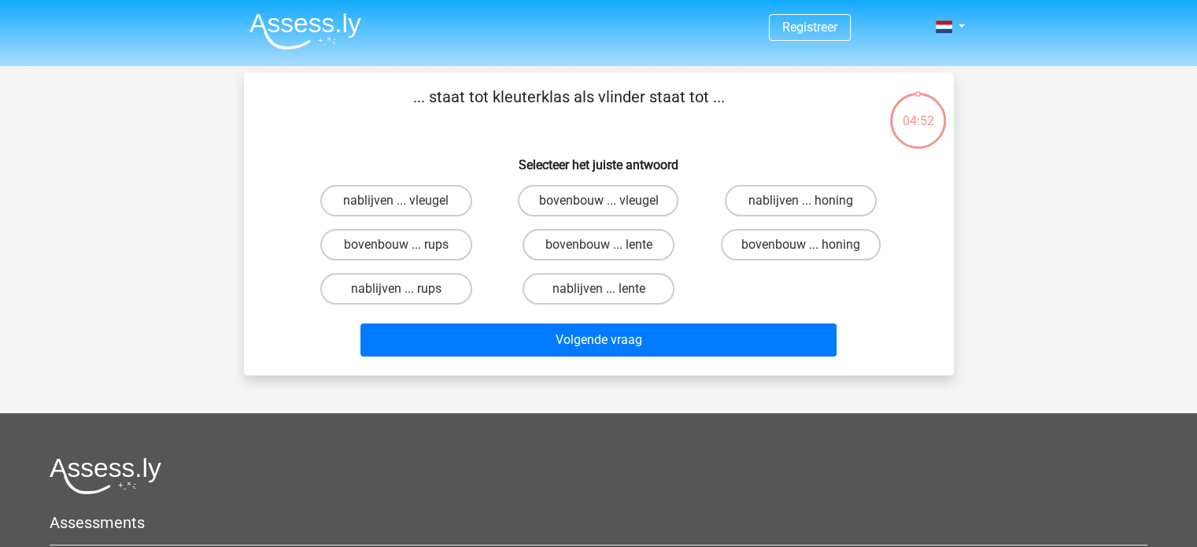
click at [292, 18] on img at bounding box center [306, 31] width 112 height 37
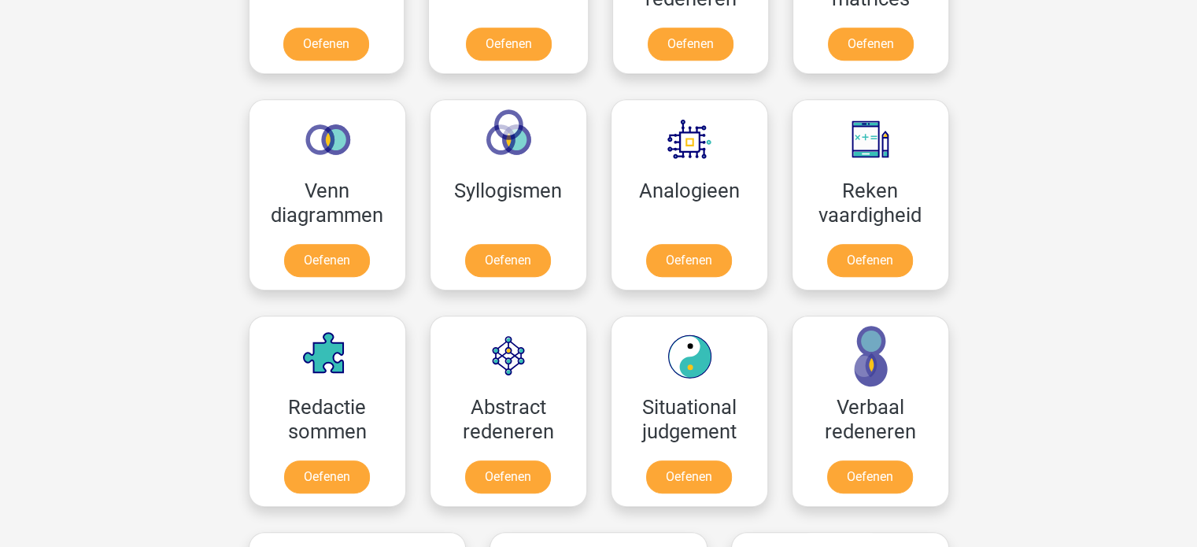
scroll to position [866, 0]
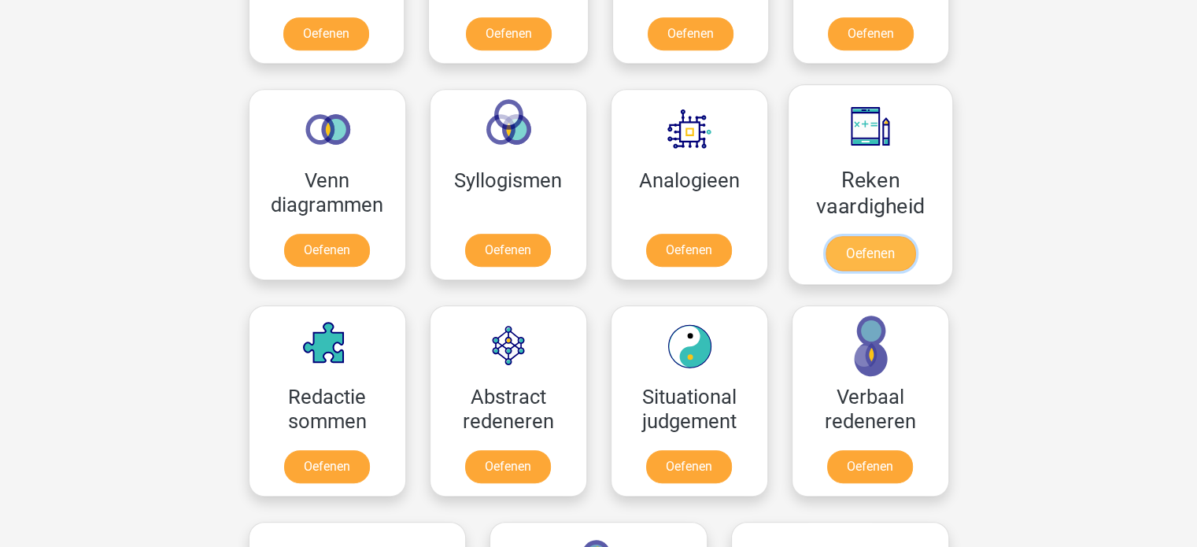
click at [889, 251] on link "Oefenen" at bounding box center [870, 253] width 90 height 35
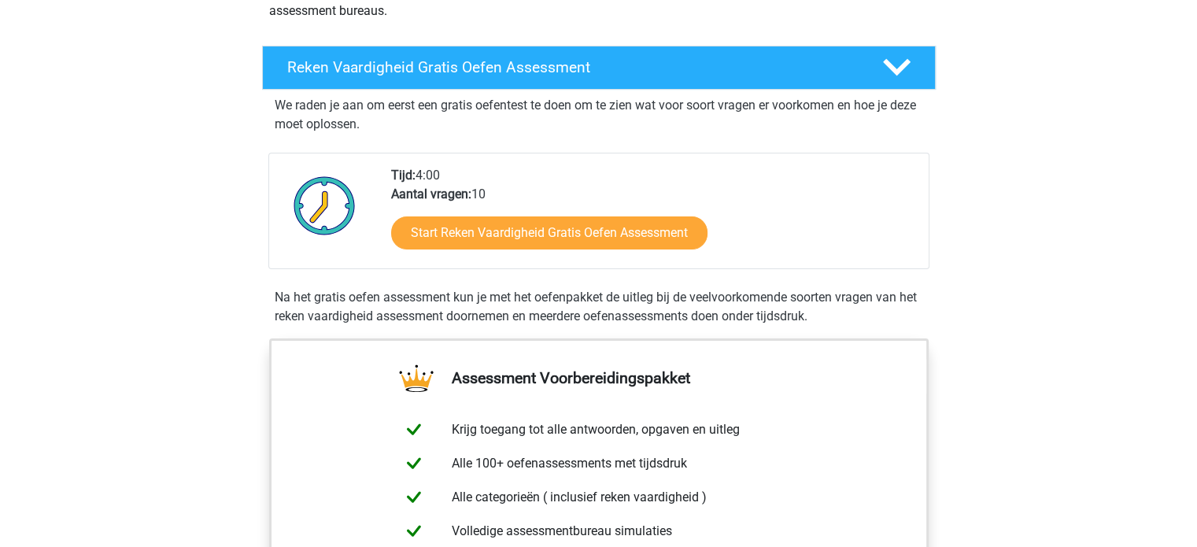
scroll to position [236, 0]
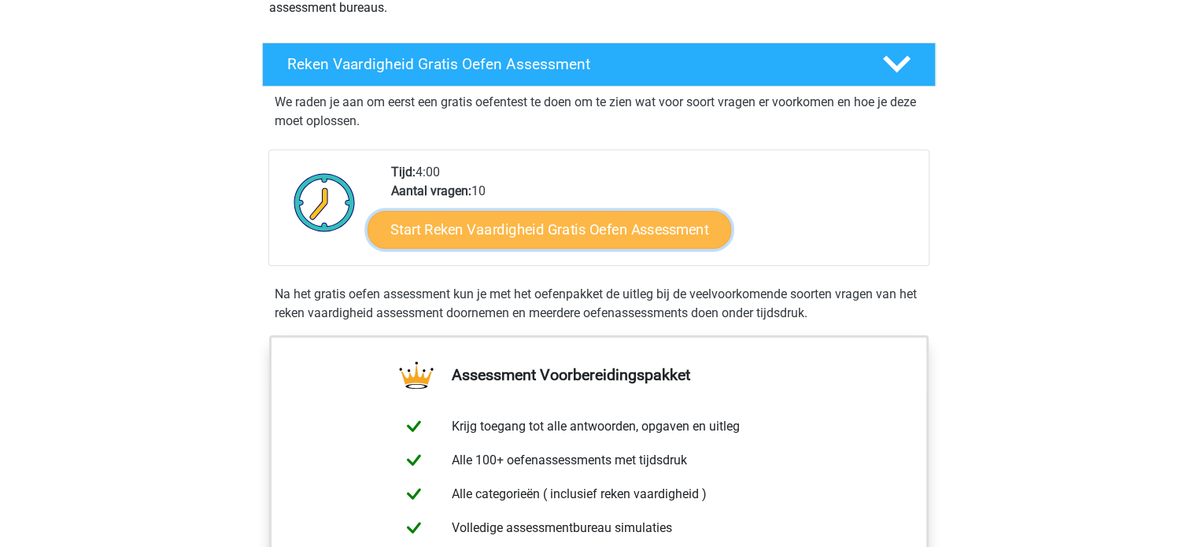
click at [642, 229] on link "Start Reken Vaardigheid Gratis Oefen Assessment" at bounding box center [550, 229] width 364 height 38
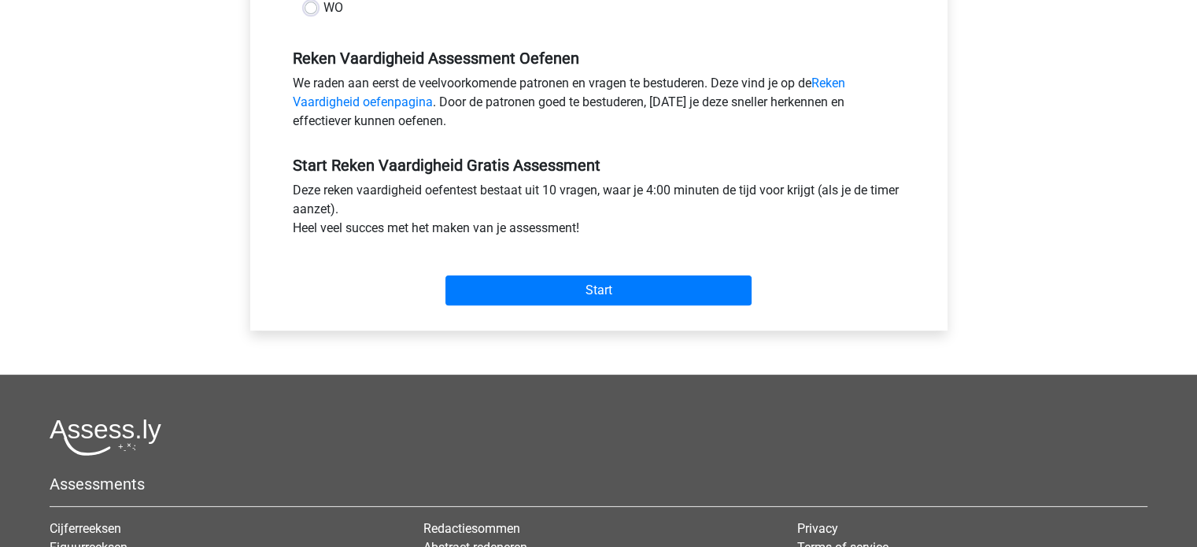
scroll to position [472, 0]
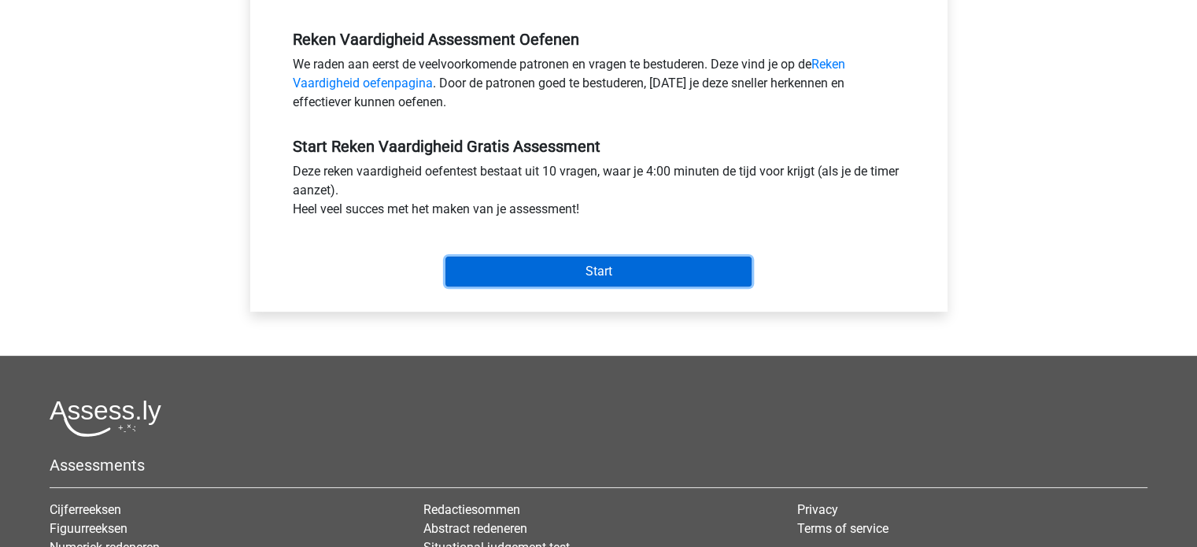
click at [639, 272] on input "Start" at bounding box center [599, 272] width 306 height 30
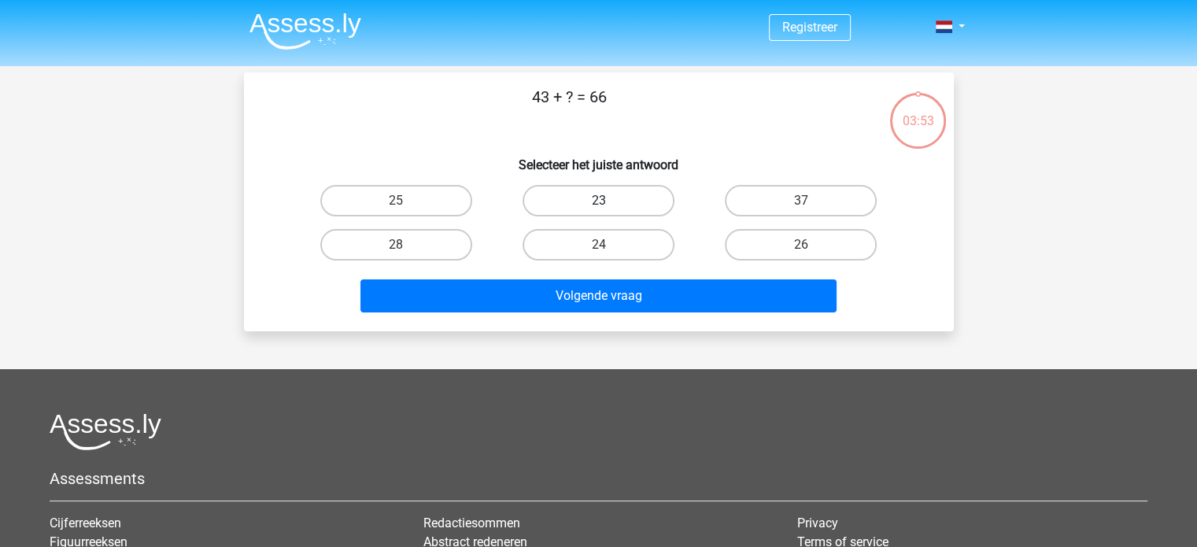
click at [623, 200] on label "23" at bounding box center [599, 200] width 152 height 31
click at [609, 201] on input "23" at bounding box center [603, 206] width 10 height 10
radio input "true"
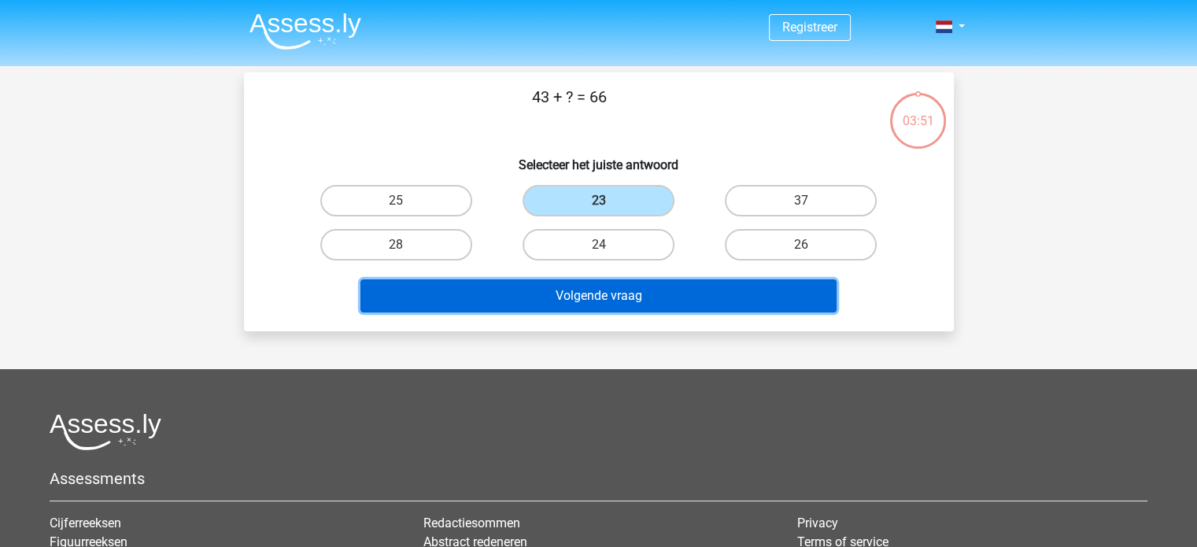
click at [629, 295] on button "Volgende vraag" at bounding box center [599, 295] width 476 height 33
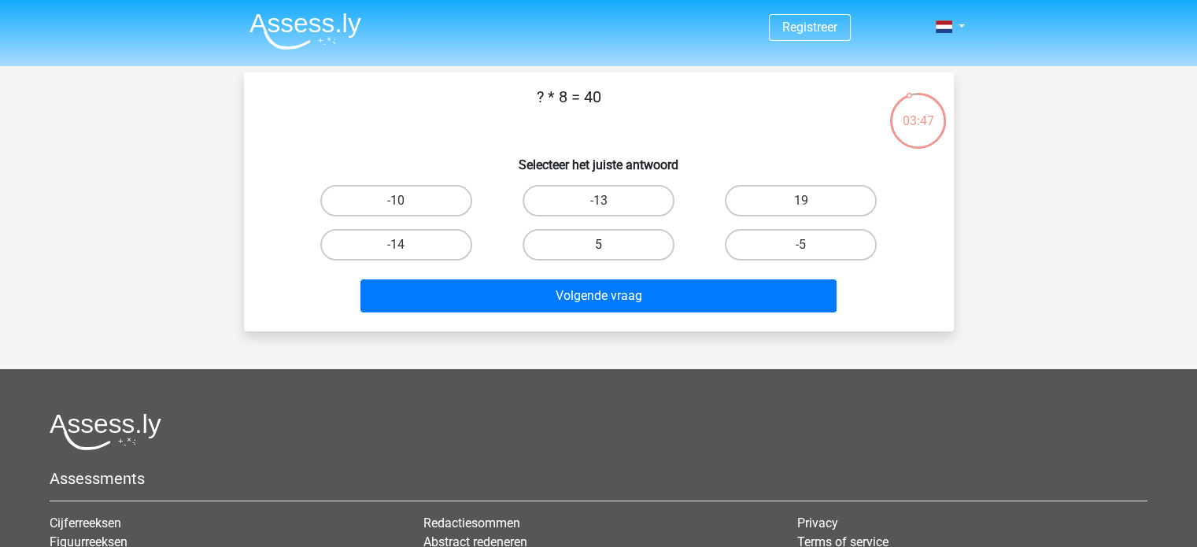
click at [610, 252] on label "5" at bounding box center [599, 244] width 152 height 31
click at [609, 252] on input "5" at bounding box center [603, 250] width 10 height 10
radio input "true"
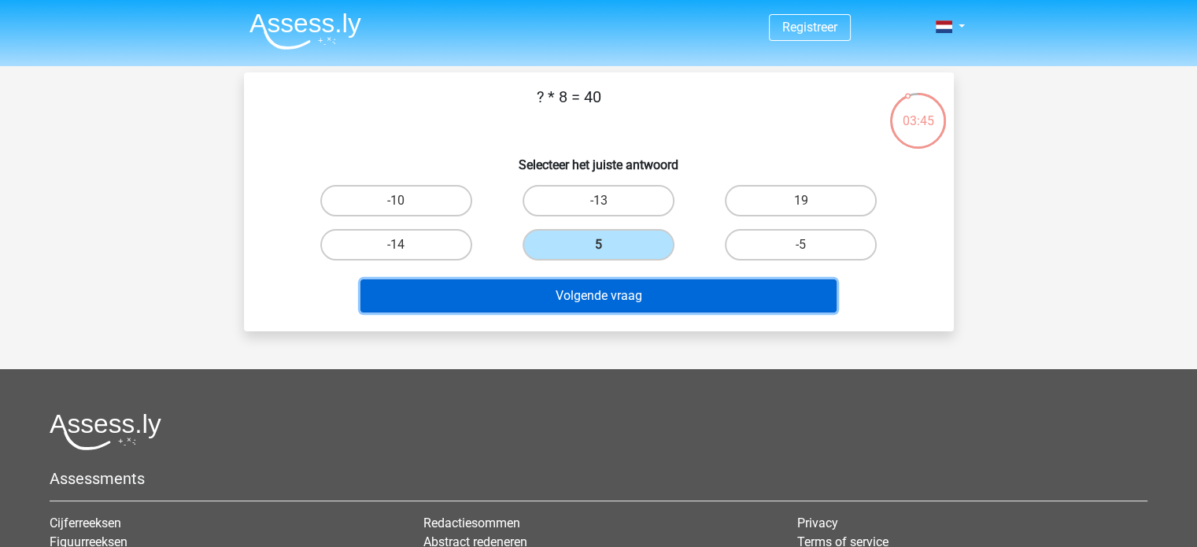
click at [605, 299] on button "Volgende vraag" at bounding box center [599, 295] width 476 height 33
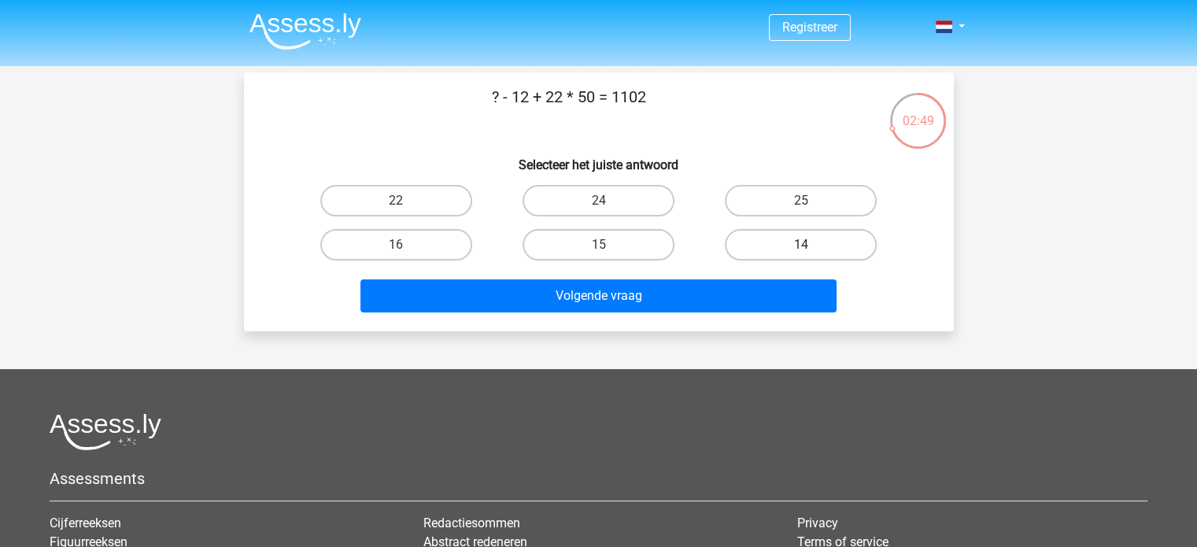
click at [760, 242] on label "14" at bounding box center [801, 244] width 152 height 31
click at [801, 245] on input "14" at bounding box center [806, 250] width 10 height 10
radio input "true"
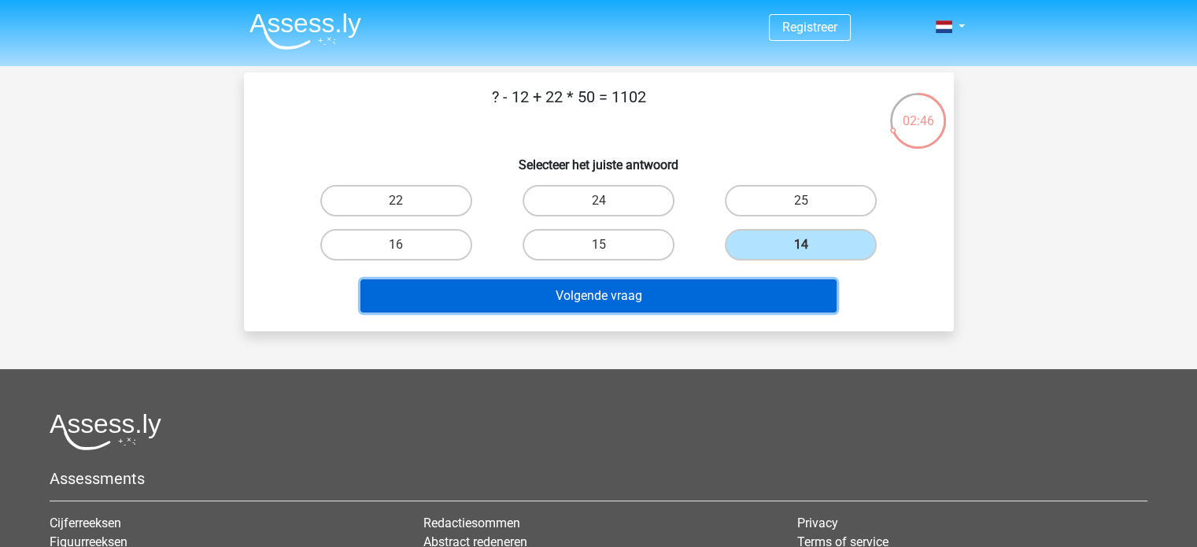
click at [653, 301] on button "Volgende vraag" at bounding box center [599, 295] width 476 height 33
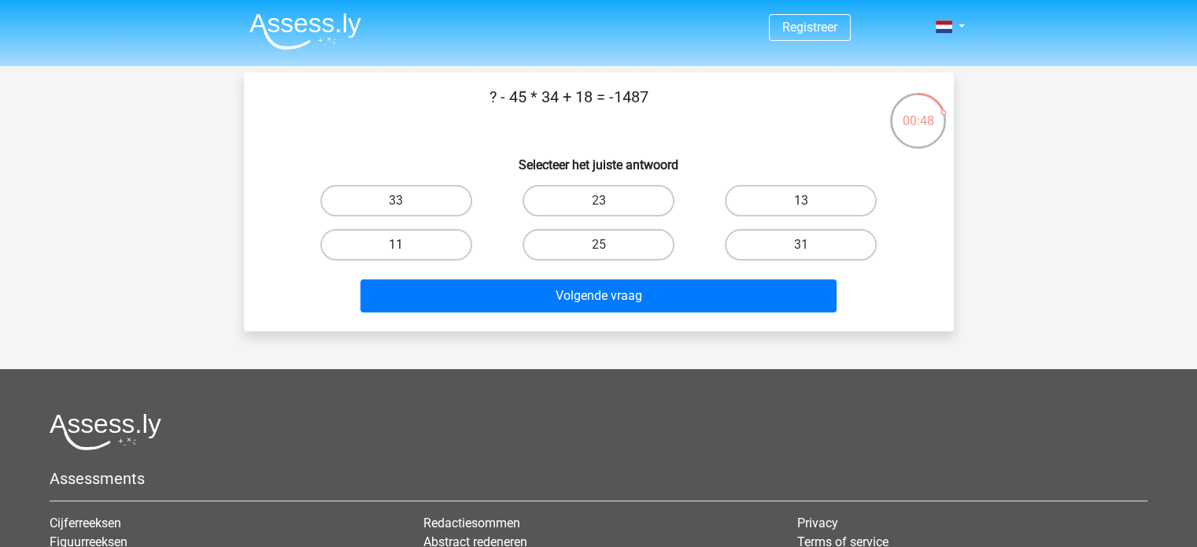
click at [458, 247] on label "11" at bounding box center [396, 244] width 152 height 31
click at [406, 247] on input "11" at bounding box center [401, 250] width 10 height 10
radio input "true"
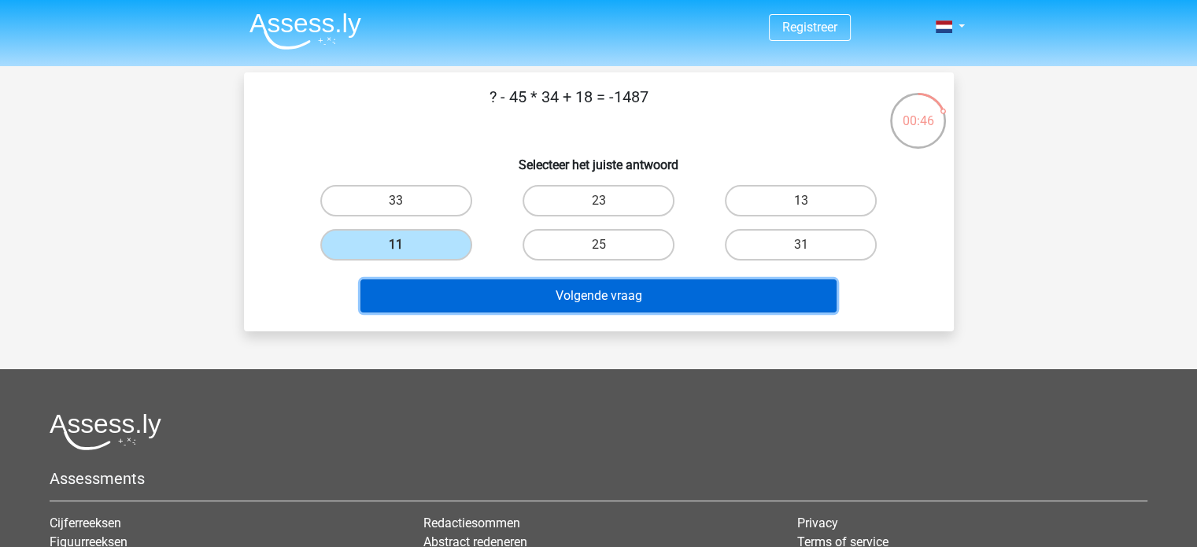
click at [592, 295] on button "Volgende vraag" at bounding box center [599, 295] width 476 height 33
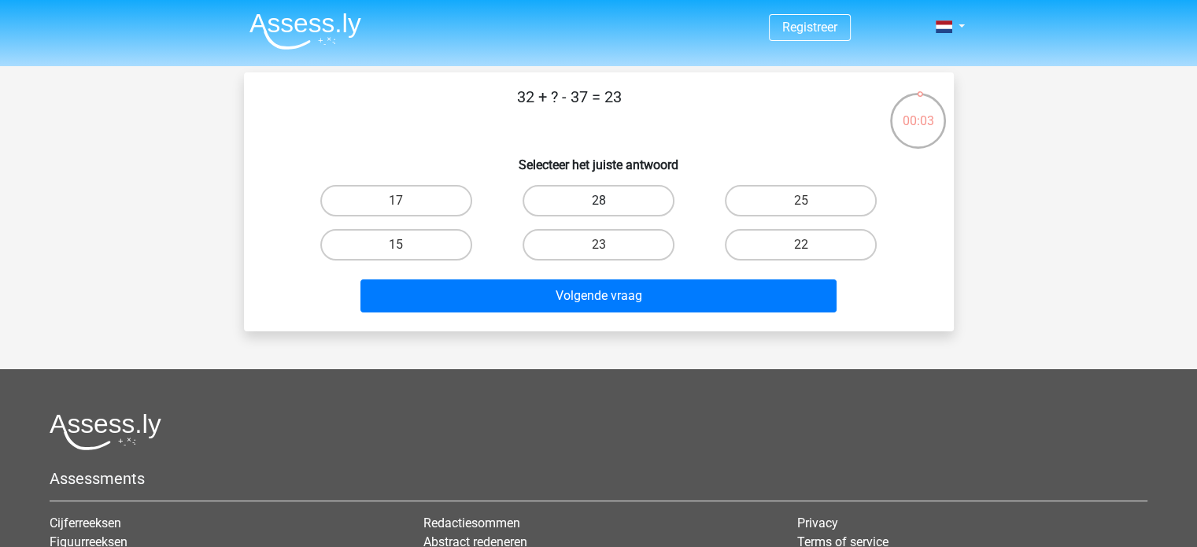
click at [614, 204] on label "28" at bounding box center [599, 200] width 152 height 31
click at [609, 204] on input "28" at bounding box center [603, 206] width 10 height 10
radio input "true"
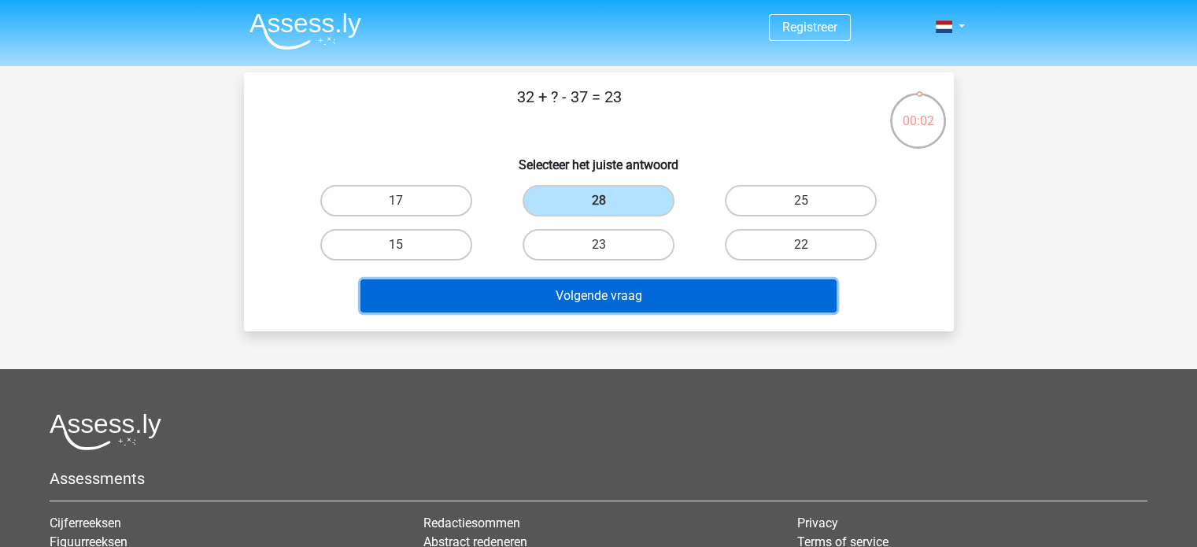
click at [668, 303] on button "Volgende vraag" at bounding box center [599, 295] width 476 height 33
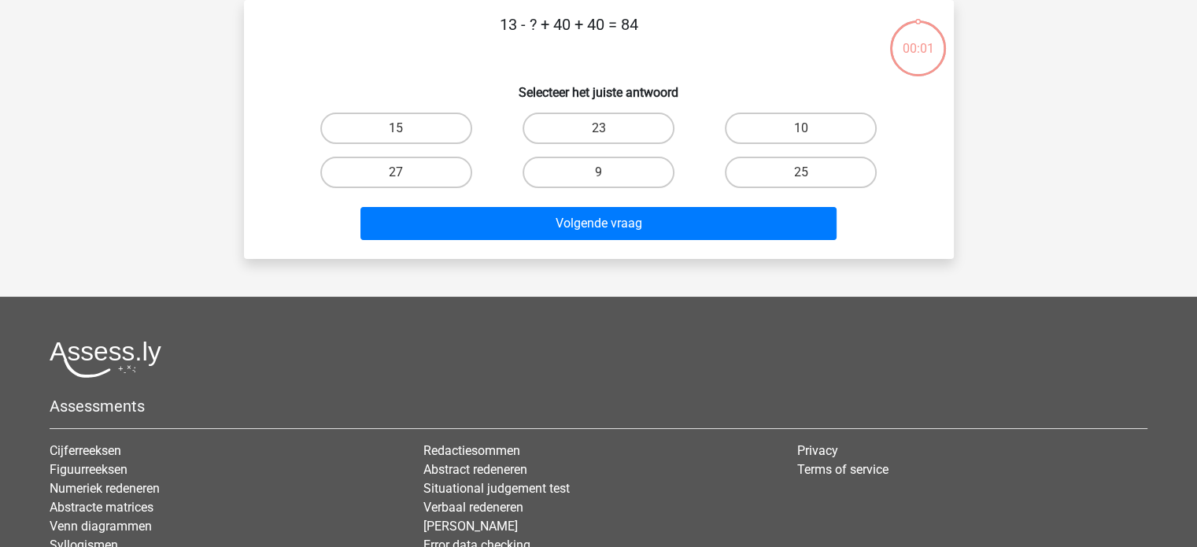
scroll to position [35, 0]
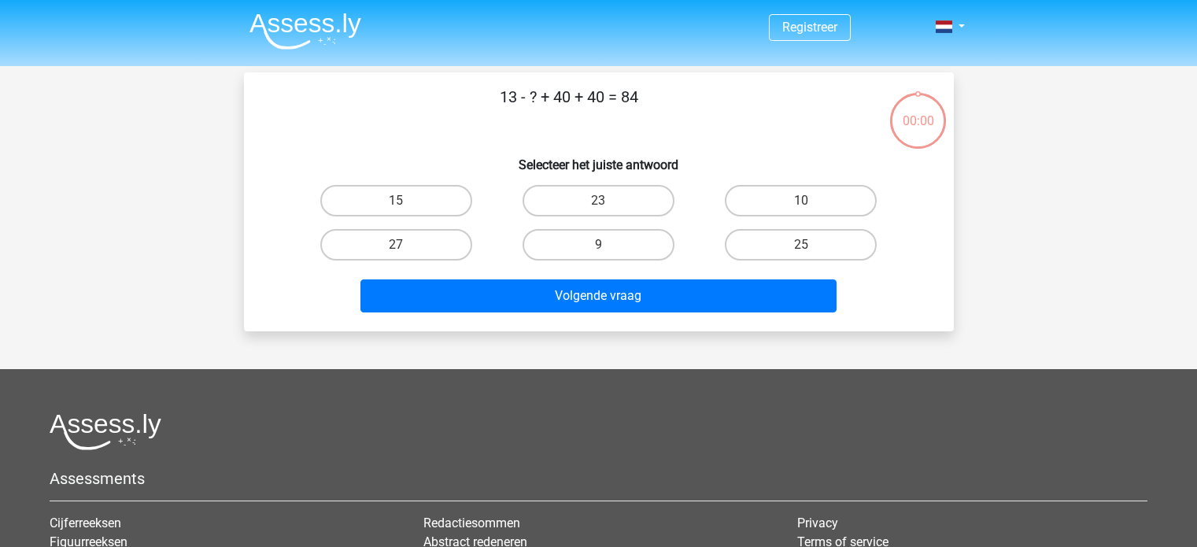
scroll to position [9, 0]
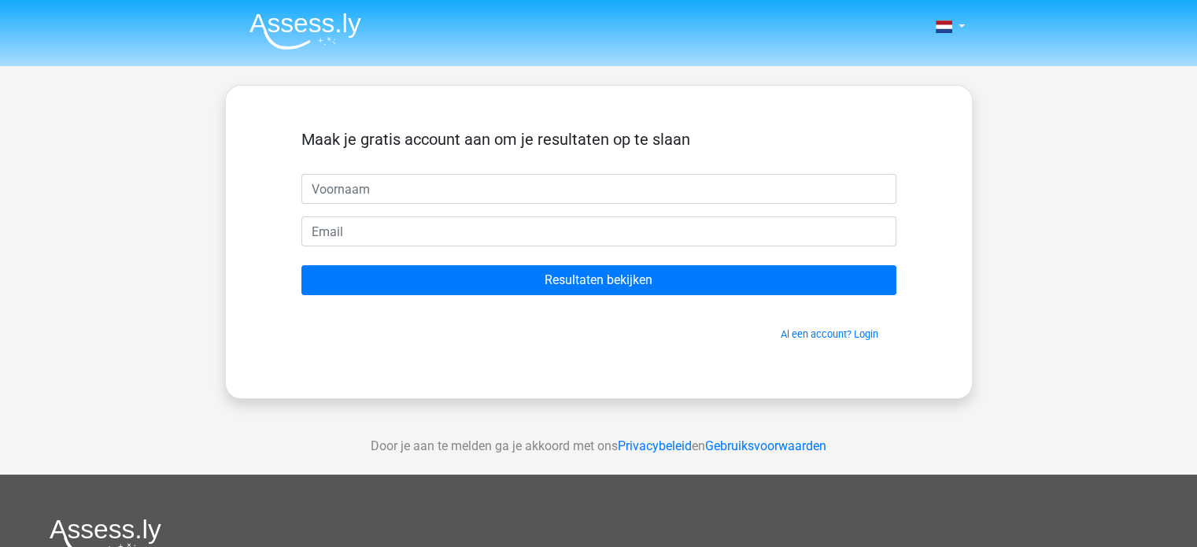
click at [318, 37] on img at bounding box center [306, 31] width 112 height 37
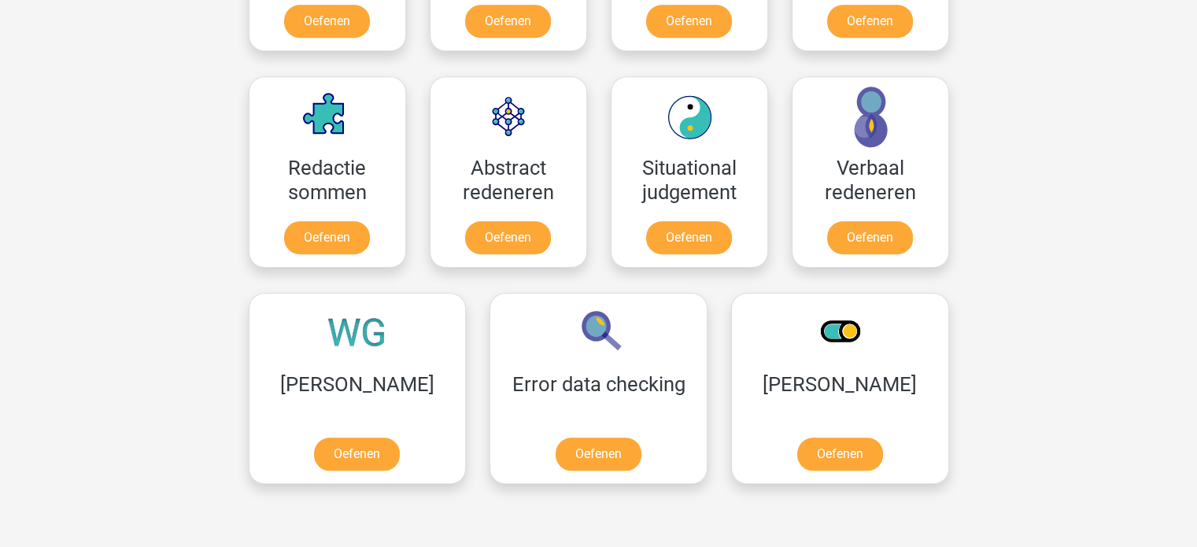
scroll to position [1181, 0]
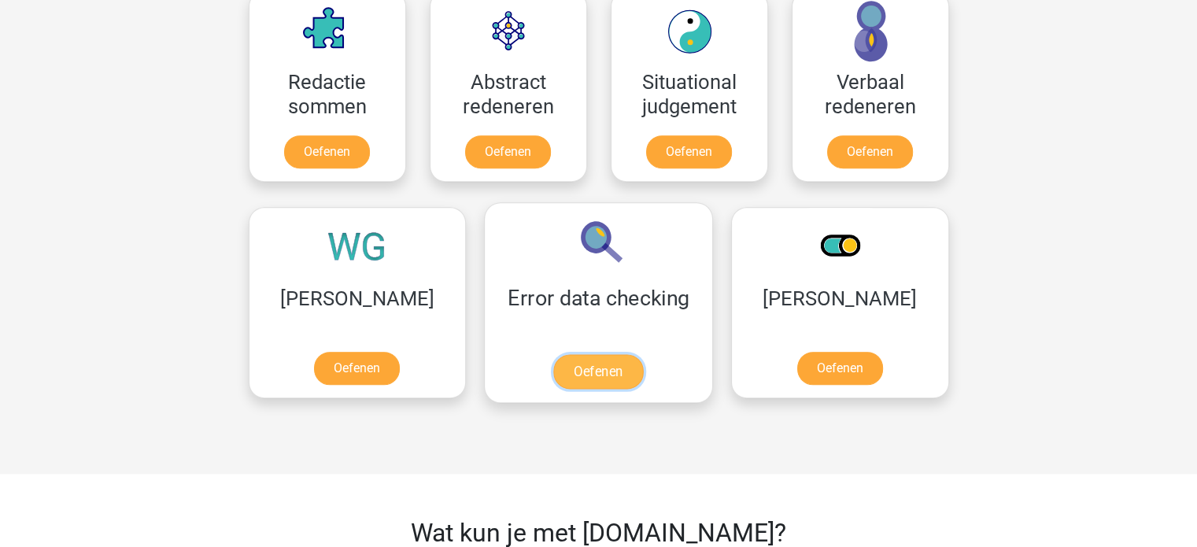
click at [553, 383] on link "Oefenen" at bounding box center [598, 371] width 90 height 35
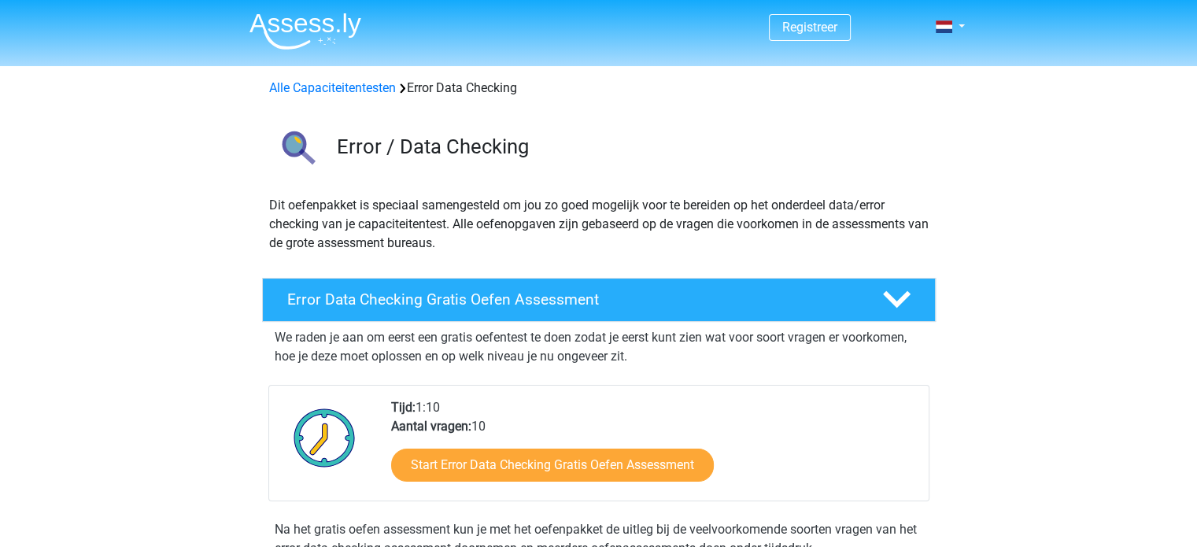
scroll to position [157, 0]
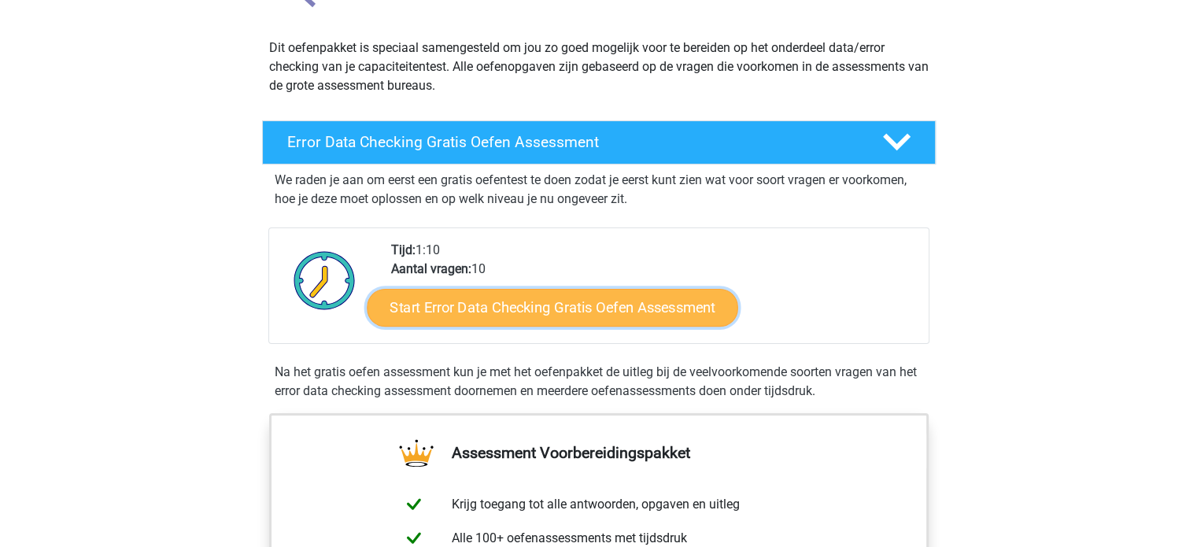
click at [557, 319] on link "Start Error Data Checking Gratis Oefen Assessment" at bounding box center [553, 308] width 372 height 38
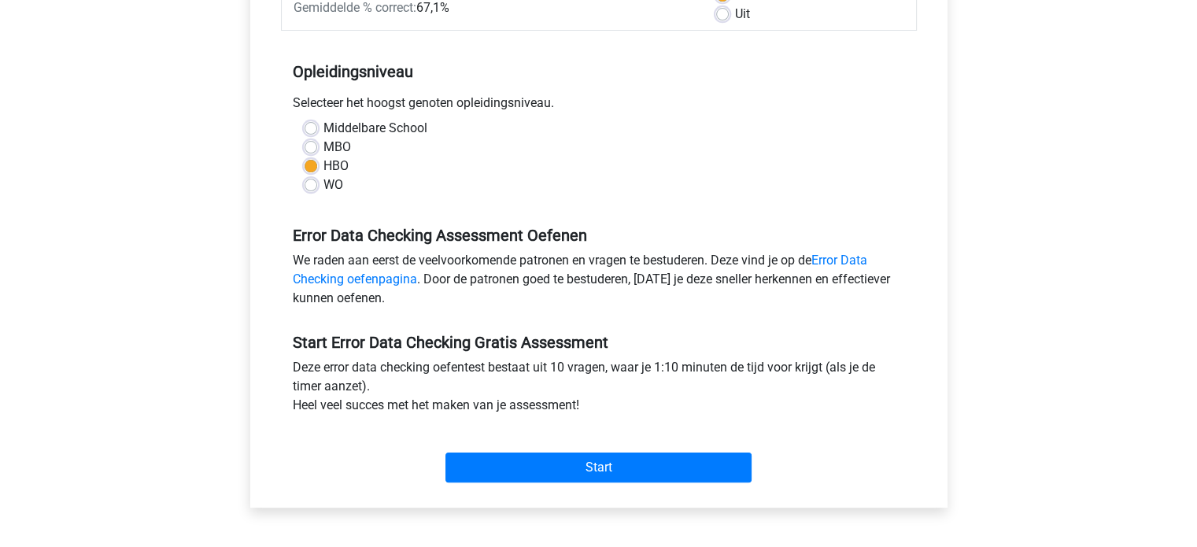
scroll to position [315, 0]
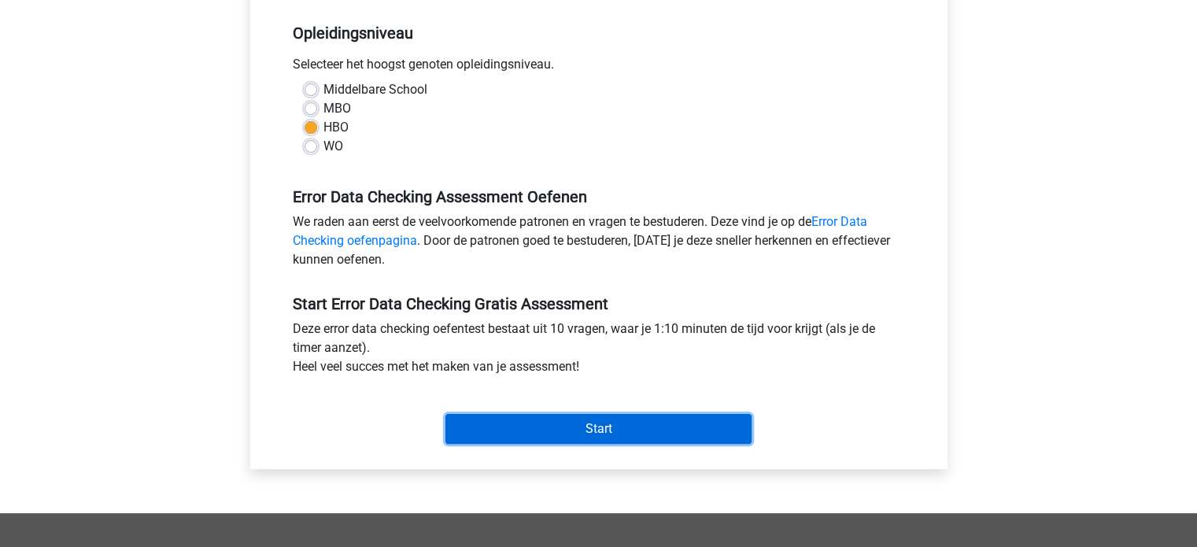
click at [515, 430] on input "Start" at bounding box center [599, 429] width 306 height 30
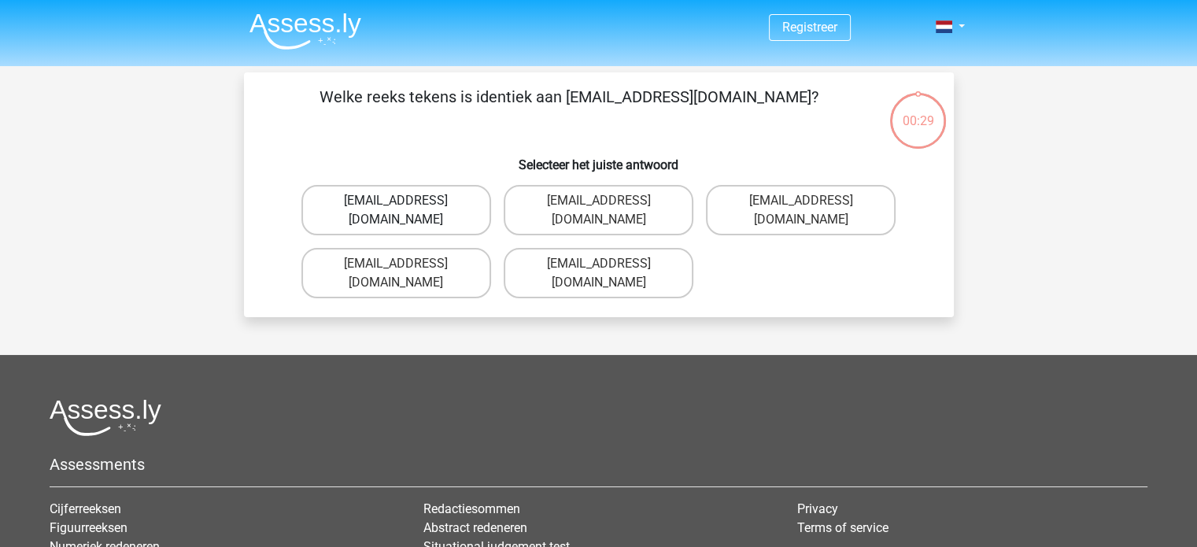
click at [449, 197] on label "[EMAIL_ADDRESS][DOMAIN_NAME]" at bounding box center [397, 210] width 190 height 50
click at [406, 201] on input "[EMAIL_ADDRESS][DOMAIN_NAME]" at bounding box center [401, 206] width 10 height 10
radio input "true"
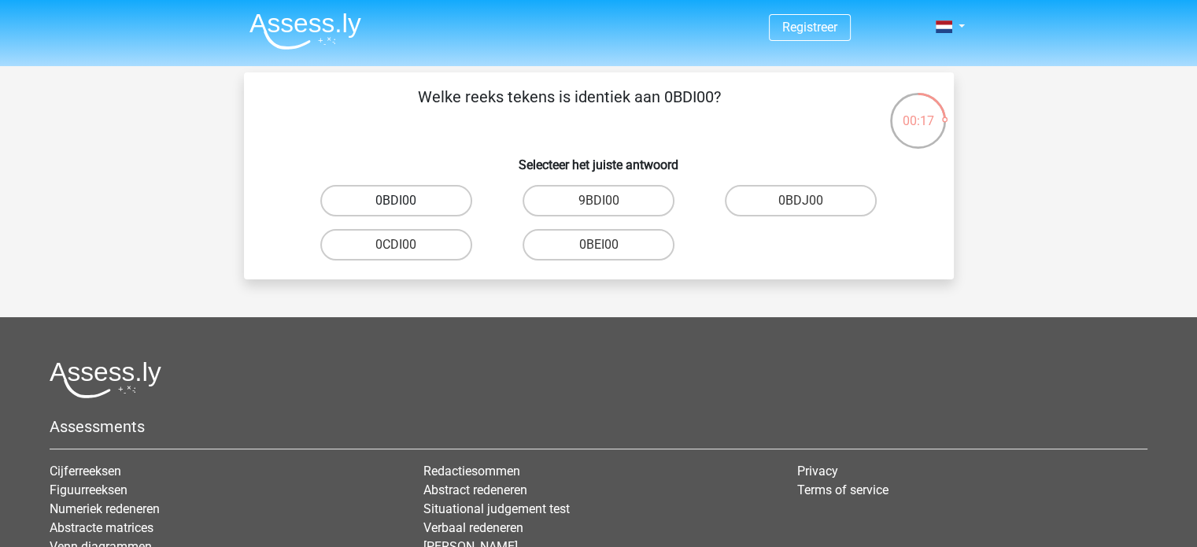
click at [442, 198] on label "0BDI00" at bounding box center [396, 200] width 152 height 31
click at [406, 201] on input "0BDI00" at bounding box center [401, 206] width 10 height 10
radio input "true"
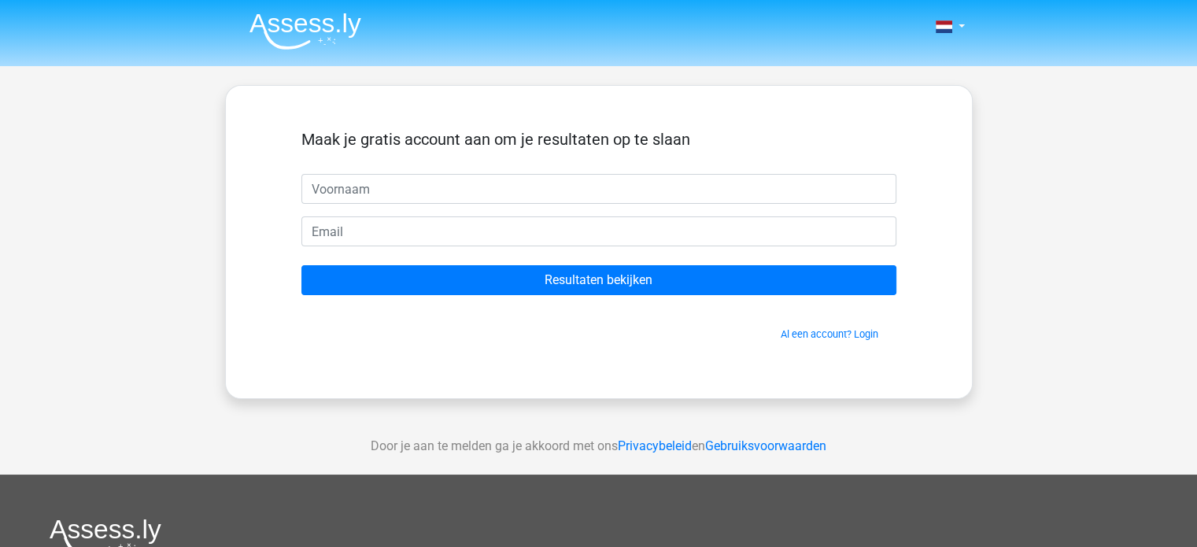
click at [278, 18] on img at bounding box center [306, 31] width 112 height 37
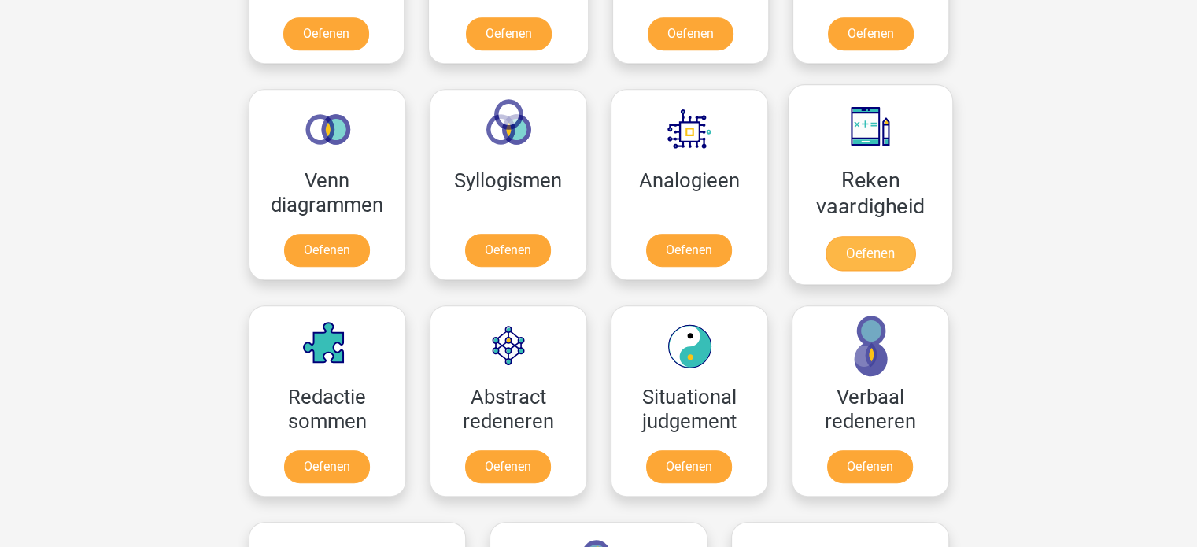
scroll to position [1102, 0]
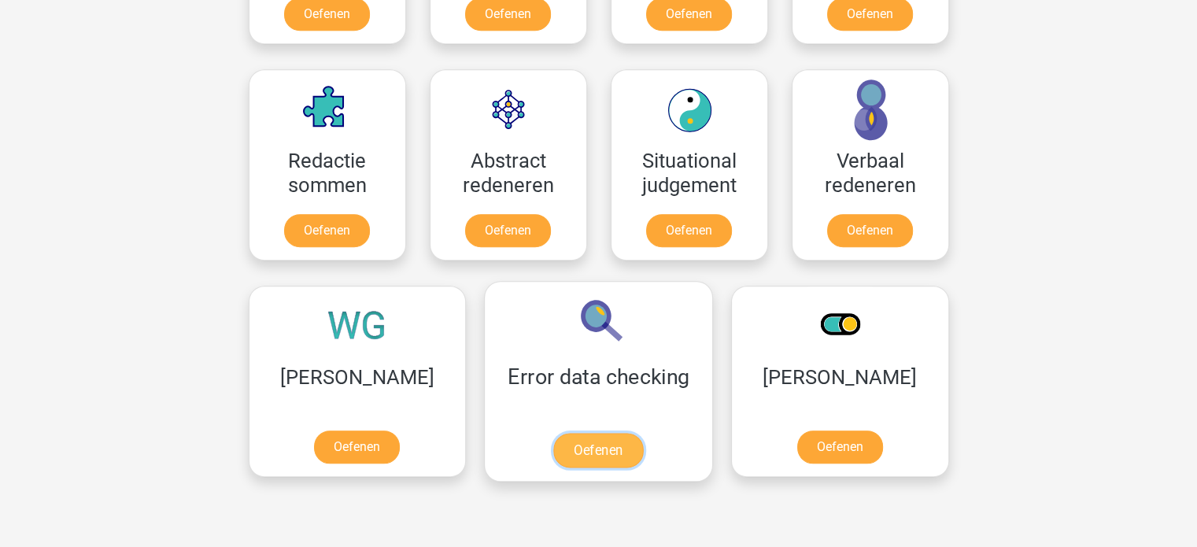
click at [553, 448] on link "Oefenen" at bounding box center [598, 450] width 90 height 35
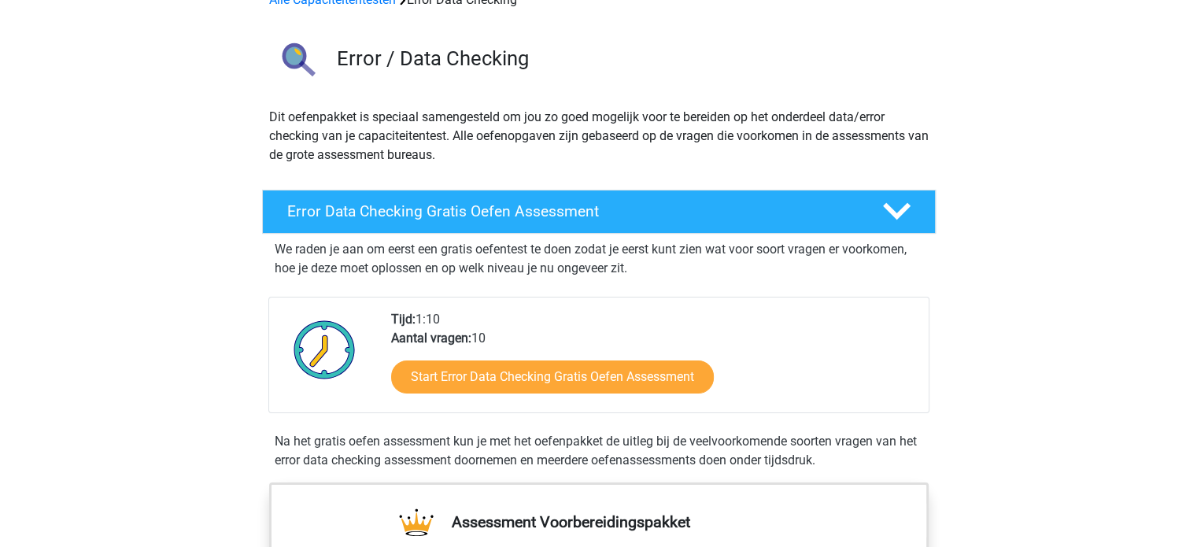
scroll to position [236, 0]
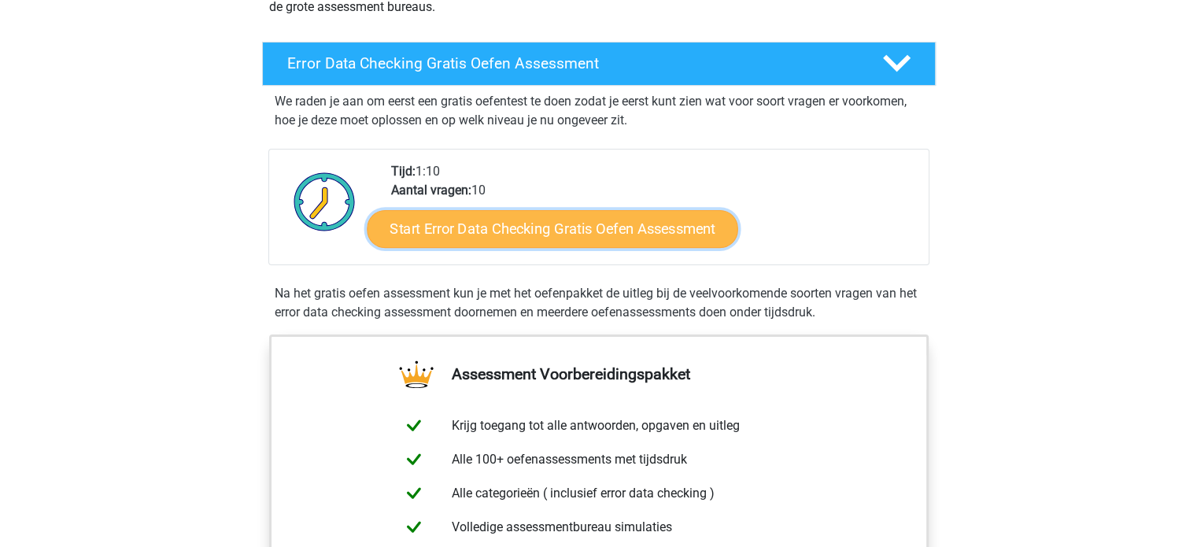
click at [593, 235] on link "Start Error Data Checking Gratis Oefen Assessment" at bounding box center [553, 229] width 372 height 38
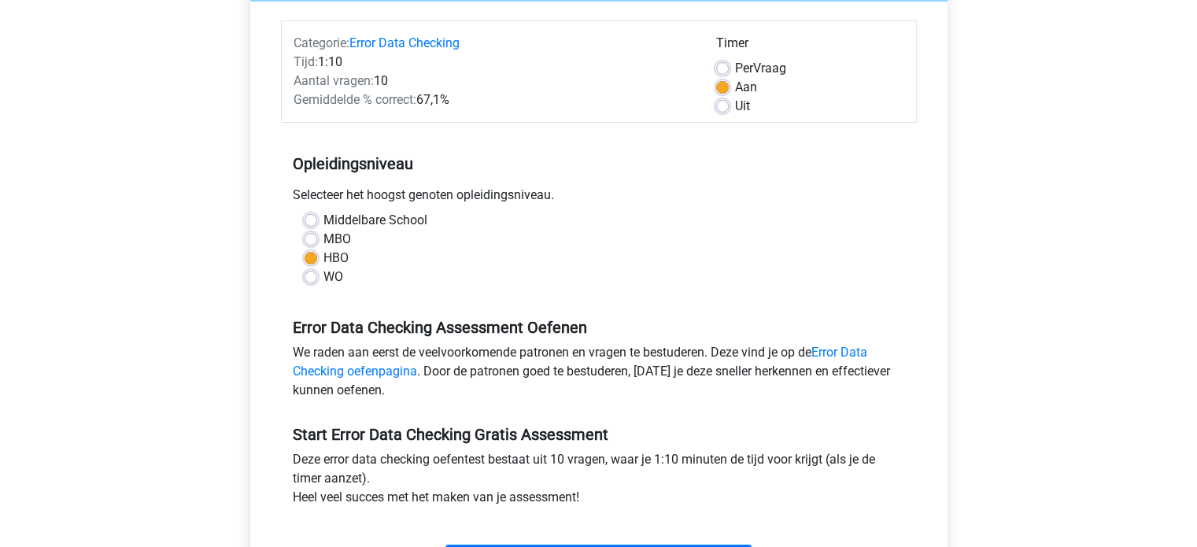
scroll to position [472, 0]
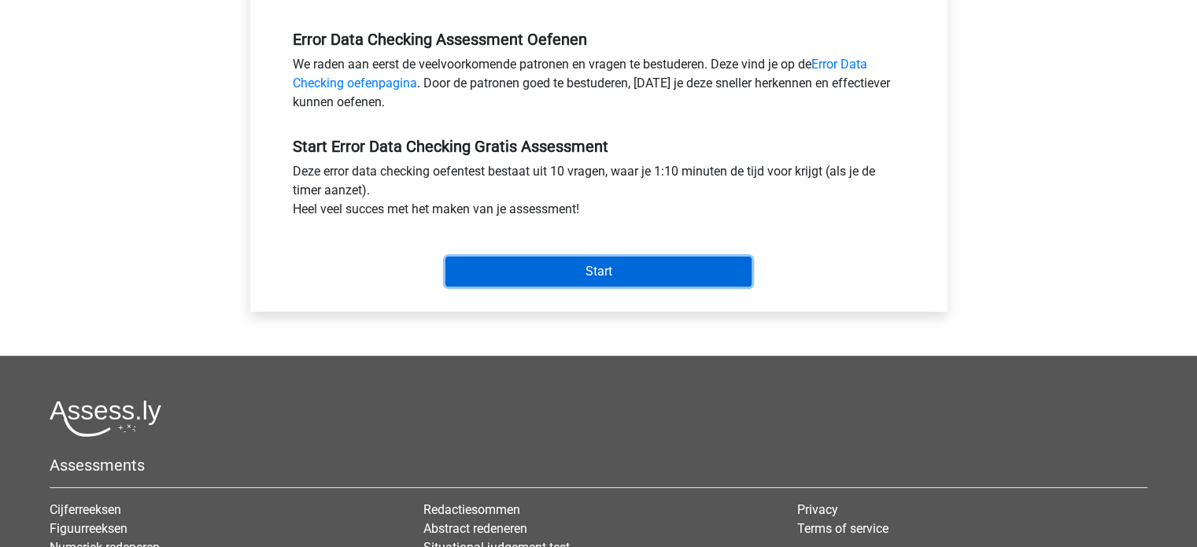
click at [598, 264] on input "Start" at bounding box center [599, 272] width 306 height 30
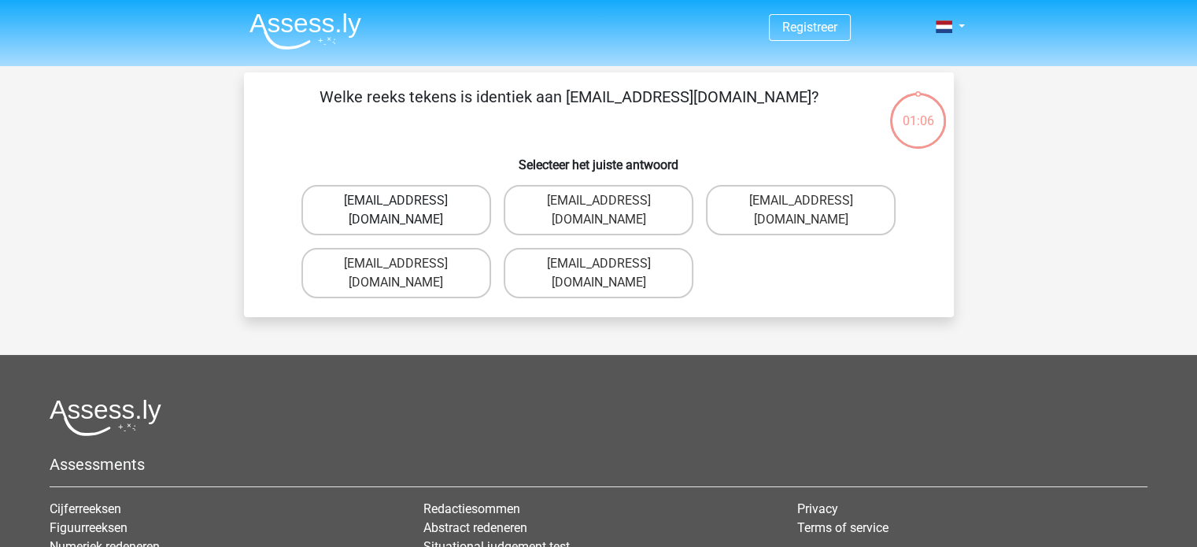
click at [413, 206] on label "Evie_Meade@jointmail.com.uk" at bounding box center [397, 210] width 190 height 50
click at [406, 206] on input "Evie_Meade@jointmail.com.uk" at bounding box center [401, 206] width 10 height 10
radio input "true"
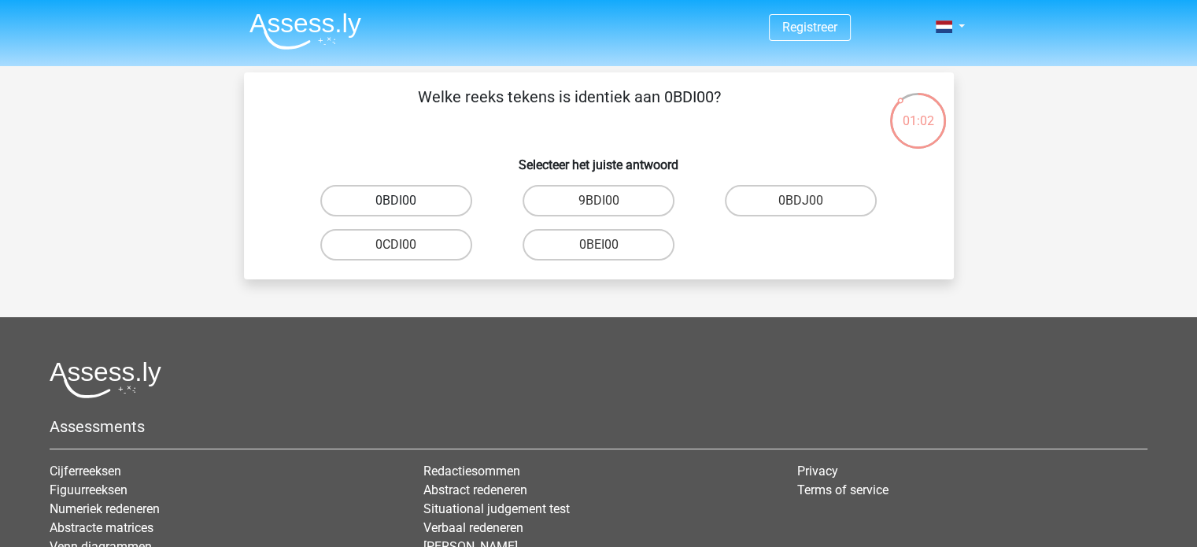
click at [398, 199] on label "0BDI00" at bounding box center [396, 200] width 152 height 31
click at [398, 201] on input "0BDI00" at bounding box center [401, 206] width 10 height 10
radio input "true"
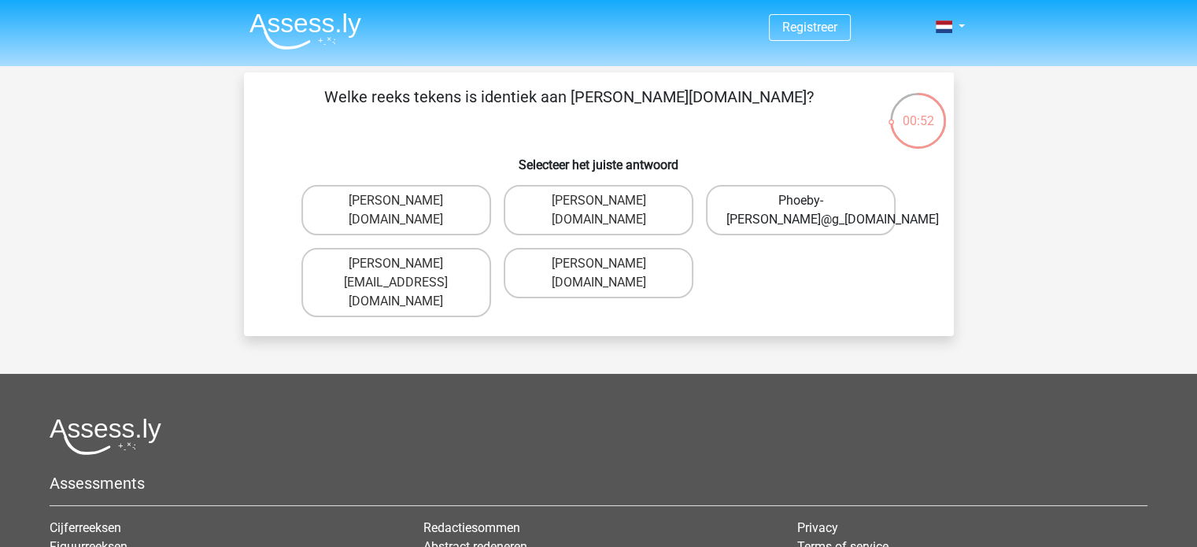
click at [814, 205] on label "Phoeby-Patterson@g_mail.gr" at bounding box center [801, 210] width 190 height 50
click at [812, 205] on input "Phoeby-Patterson@g_mail.gr" at bounding box center [806, 206] width 10 height 10
radio input "true"
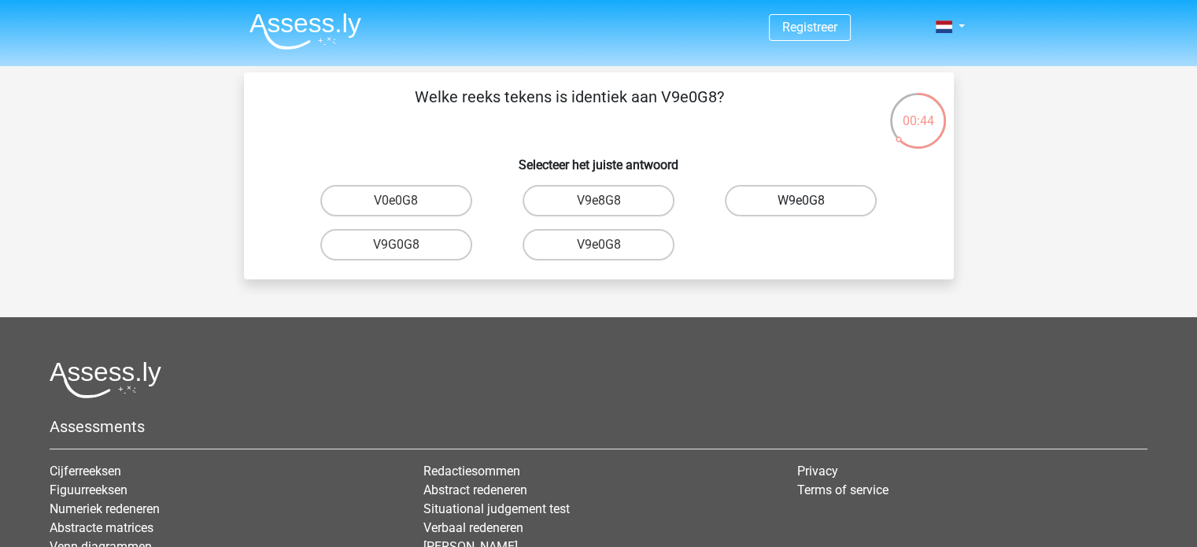
click at [813, 205] on label "W9e0G8" at bounding box center [801, 200] width 152 height 31
click at [812, 205] on input "W9e0G8" at bounding box center [806, 206] width 10 height 10
radio input "true"
click at [406, 248] on label "91051S" at bounding box center [396, 244] width 152 height 31
click at [406, 248] on input "91051S" at bounding box center [401, 250] width 10 height 10
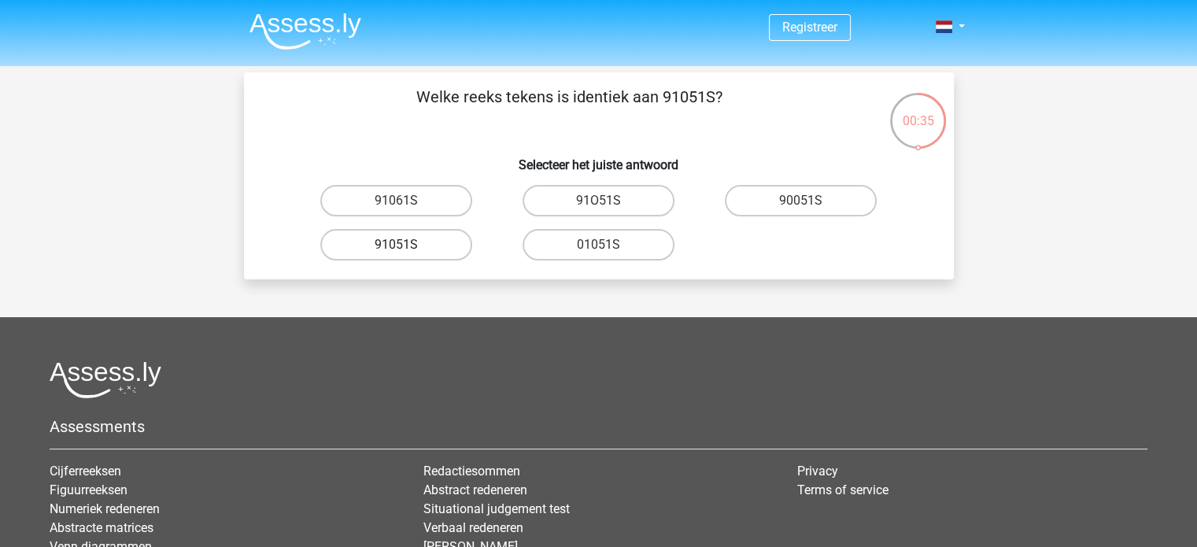
radio input "true"
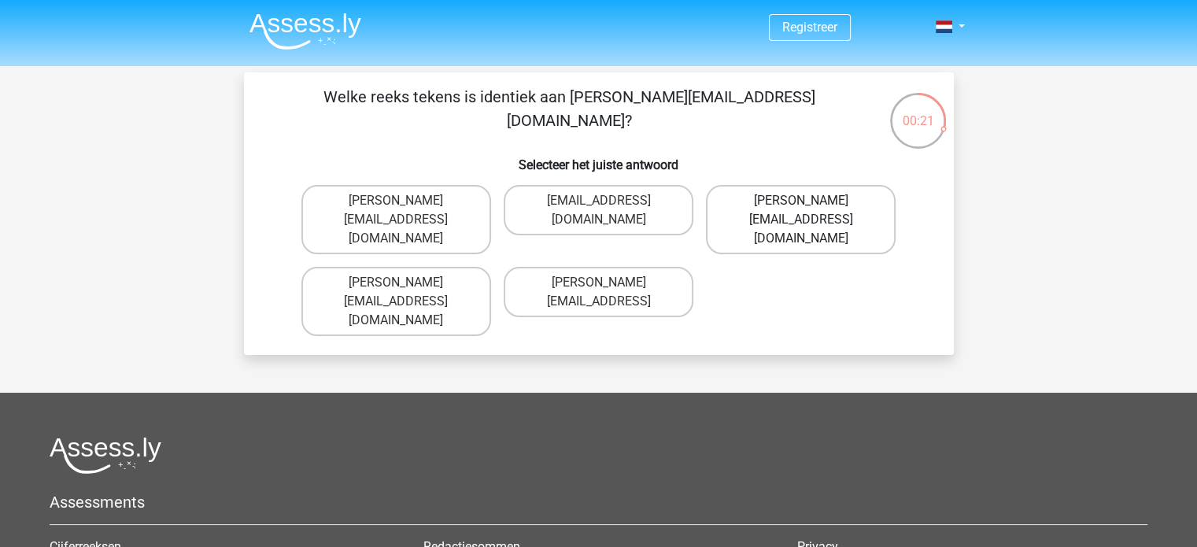
click at [823, 201] on label "Connor.Paterson@mailme.com" at bounding box center [801, 219] width 190 height 69
click at [812, 201] on input "Connor.Paterson@mailme.com" at bounding box center [806, 206] width 10 height 10
radio input "true"
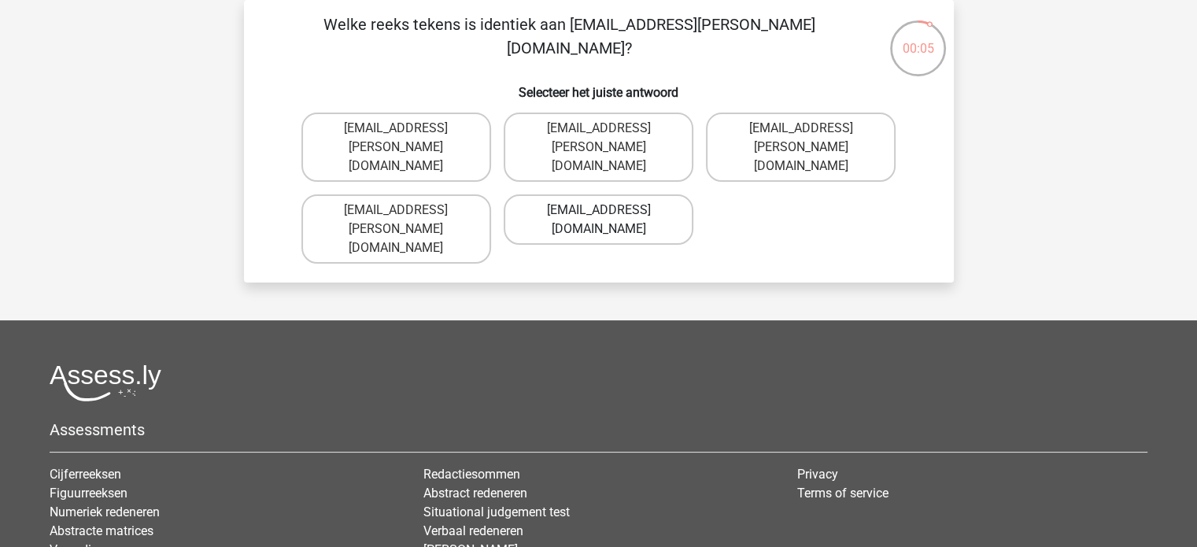
click at [607, 213] on label "Ava-Caroll@mailme.uk.com" at bounding box center [599, 219] width 190 height 50
click at [607, 213] on input "Ava-Caroll@mailme.uk.com" at bounding box center [603, 215] width 10 height 10
radio input "true"
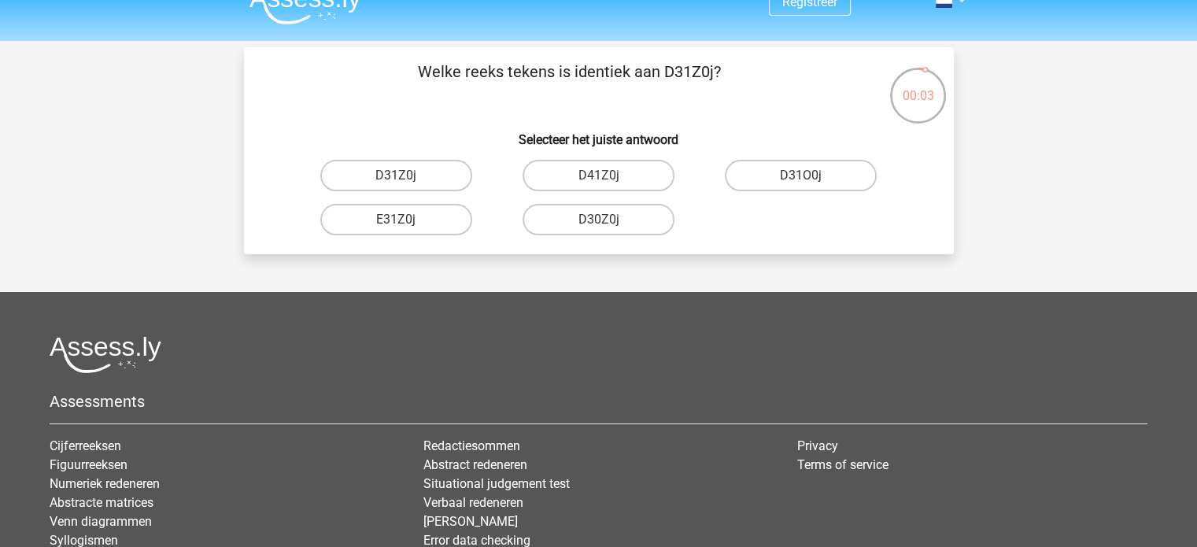
scroll to position [0, 0]
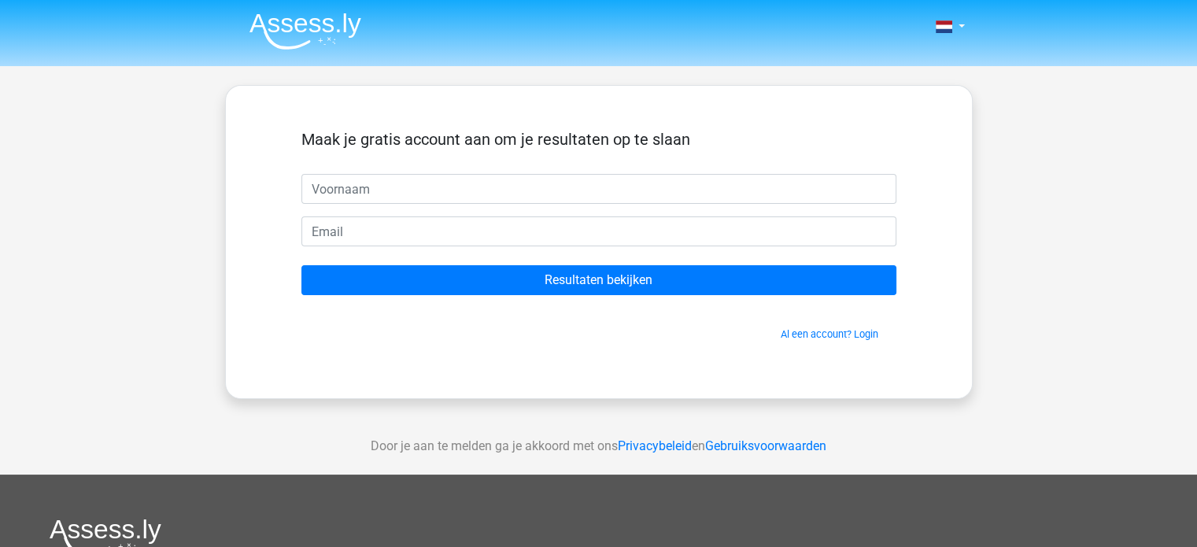
click at [328, 35] on img at bounding box center [306, 31] width 112 height 37
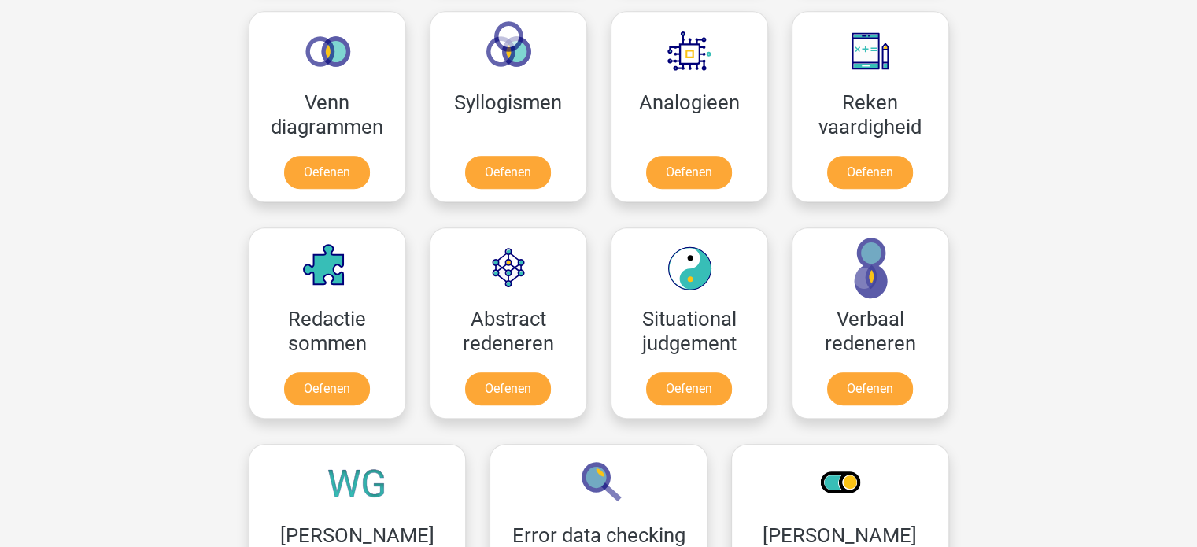
scroll to position [1102, 0]
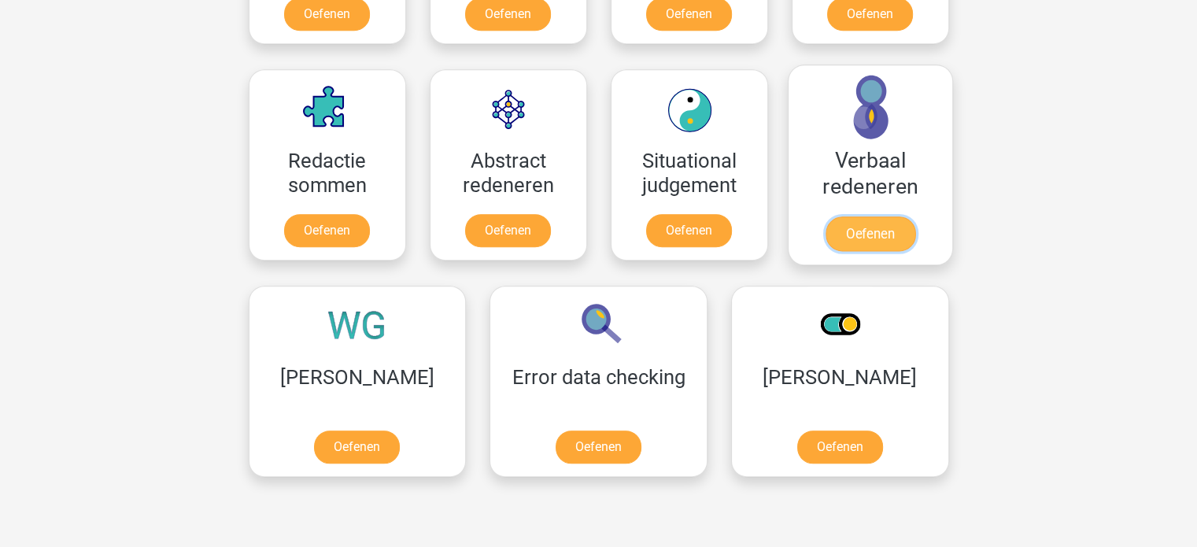
click at [865, 223] on link "Oefenen" at bounding box center [870, 234] width 90 height 35
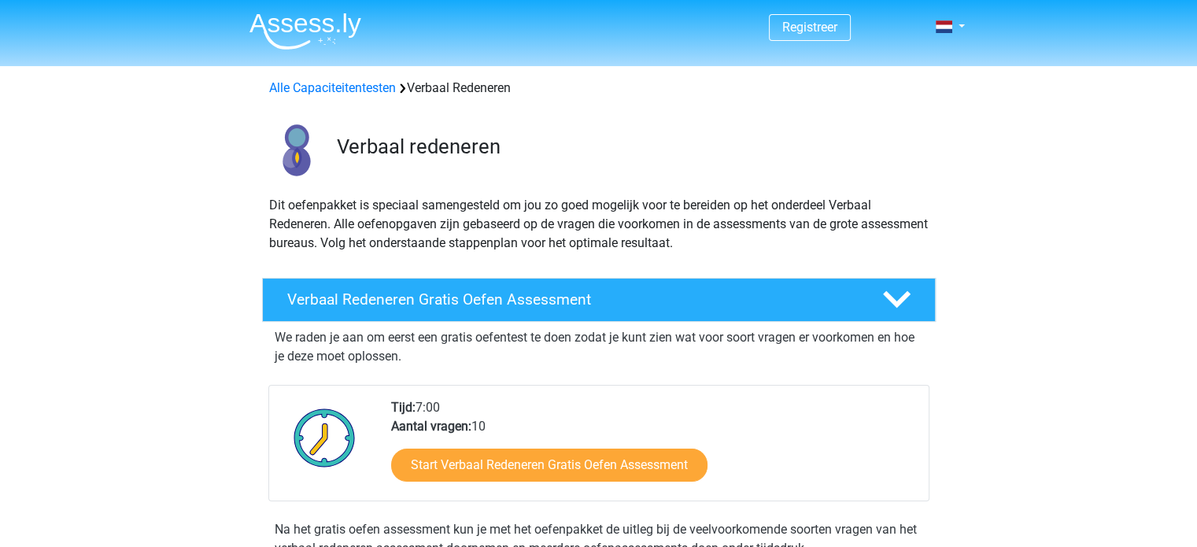
scroll to position [157, 0]
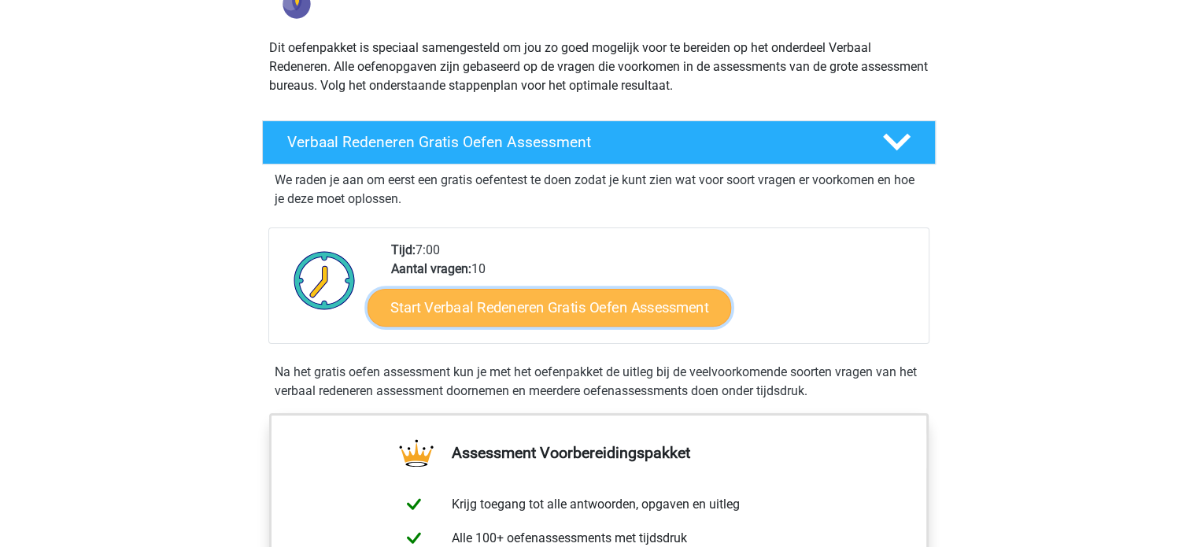
click at [655, 308] on link "Start Verbaal Redeneren Gratis Oefen Assessment" at bounding box center [550, 308] width 364 height 38
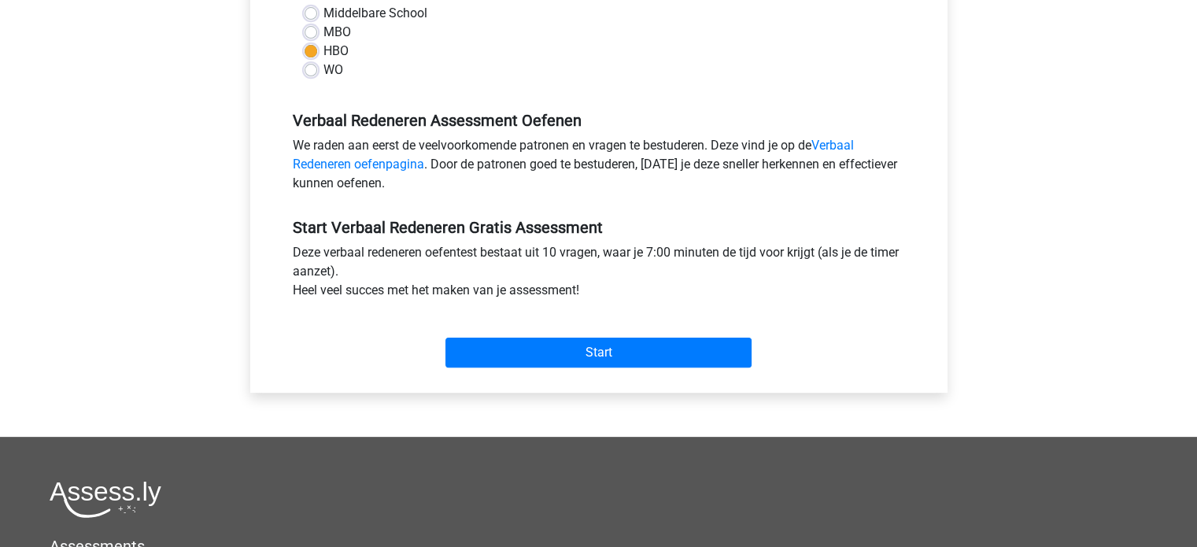
scroll to position [394, 0]
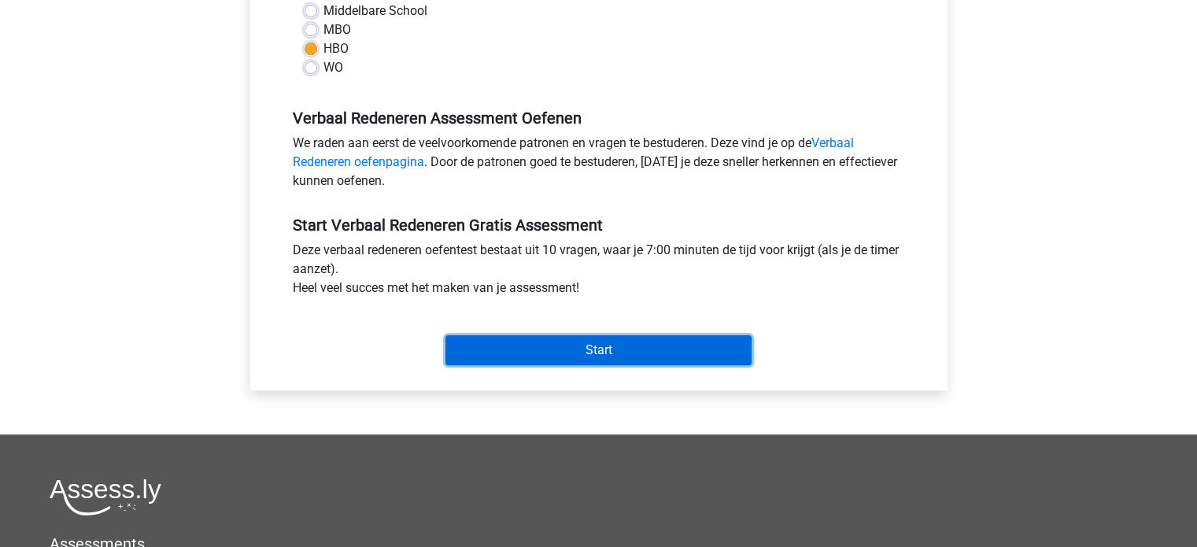
click at [629, 349] on input "Start" at bounding box center [599, 350] width 306 height 30
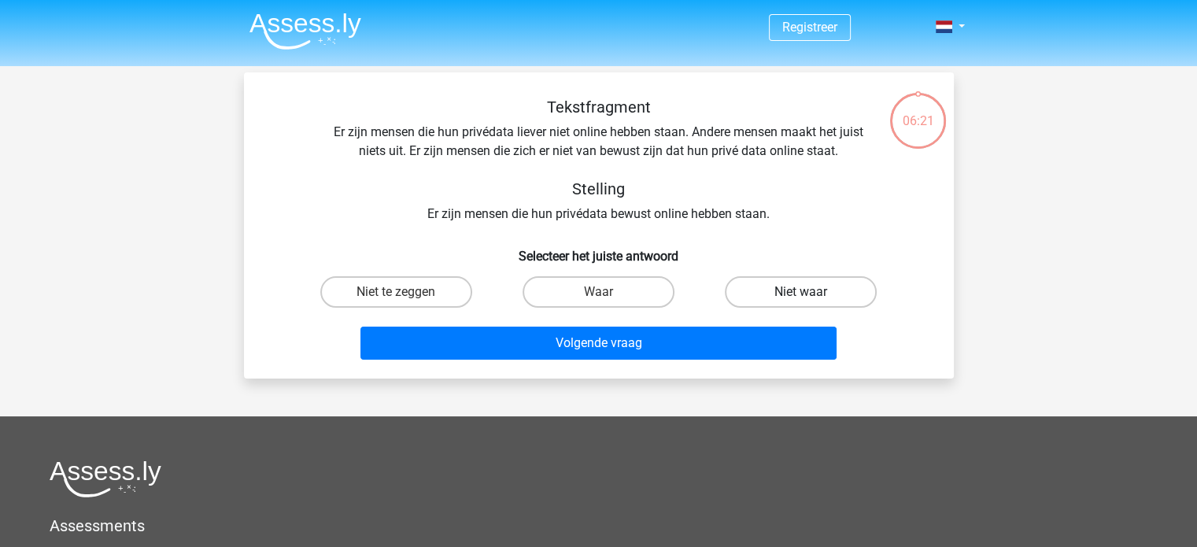
click at [764, 288] on label "Niet waar" at bounding box center [801, 291] width 152 height 31
click at [801, 292] on input "Niet waar" at bounding box center [806, 297] width 10 height 10
radio input "true"
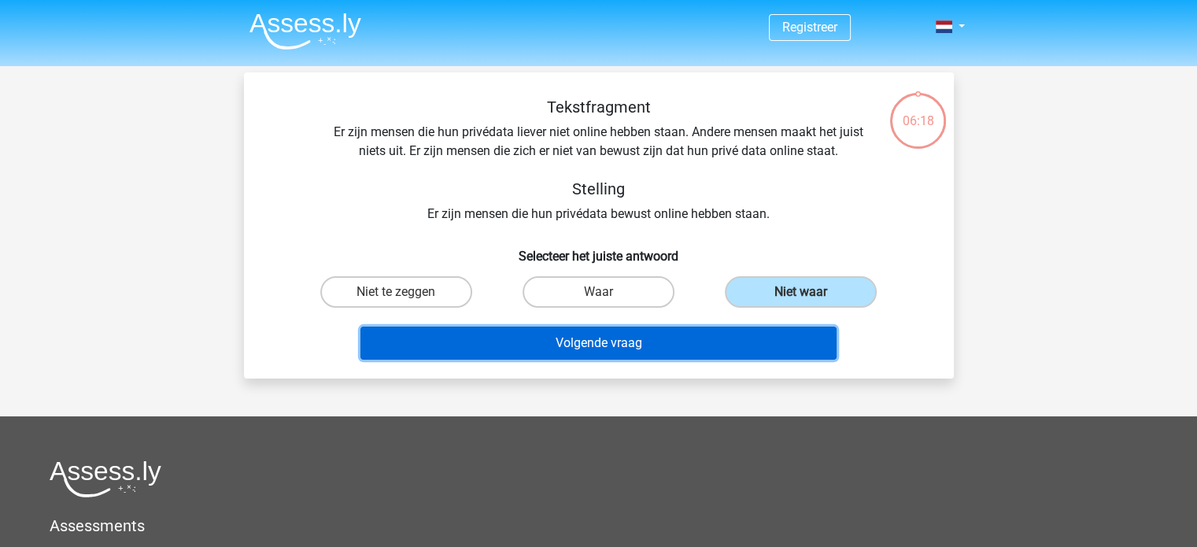
click at [704, 339] on button "Volgende vraag" at bounding box center [599, 343] width 476 height 33
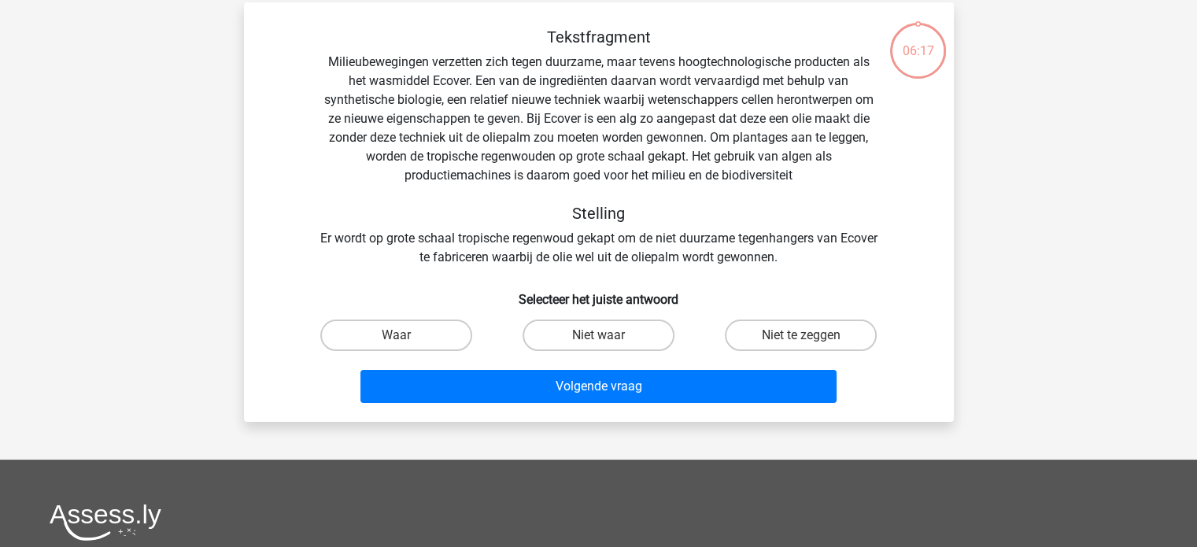
scroll to position [72, 0]
